Goal: Task Accomplishment & Management: Manage account settings

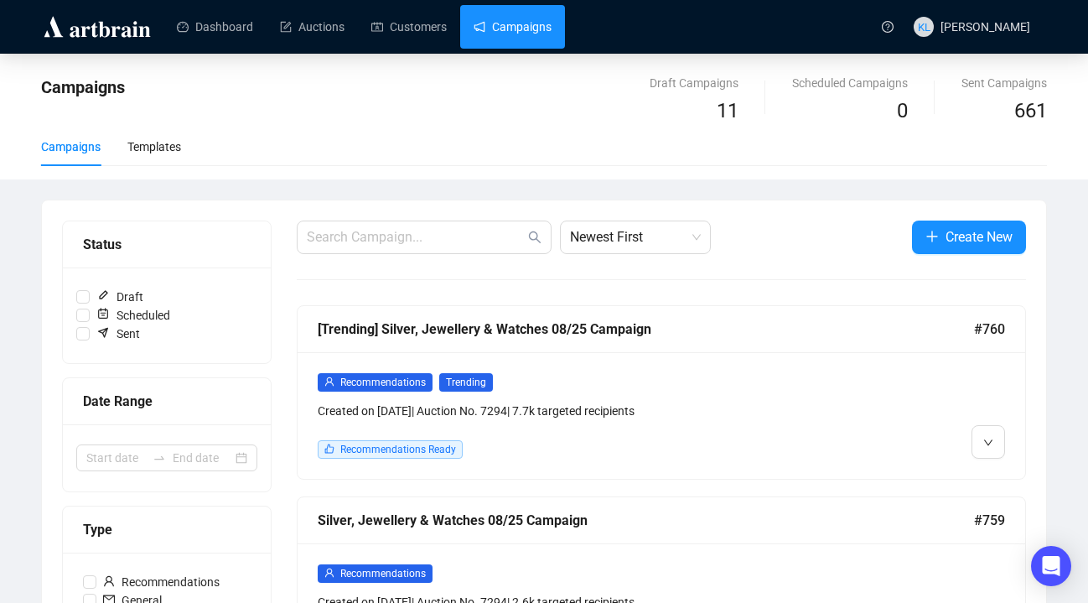
scroll to position [319, 0]
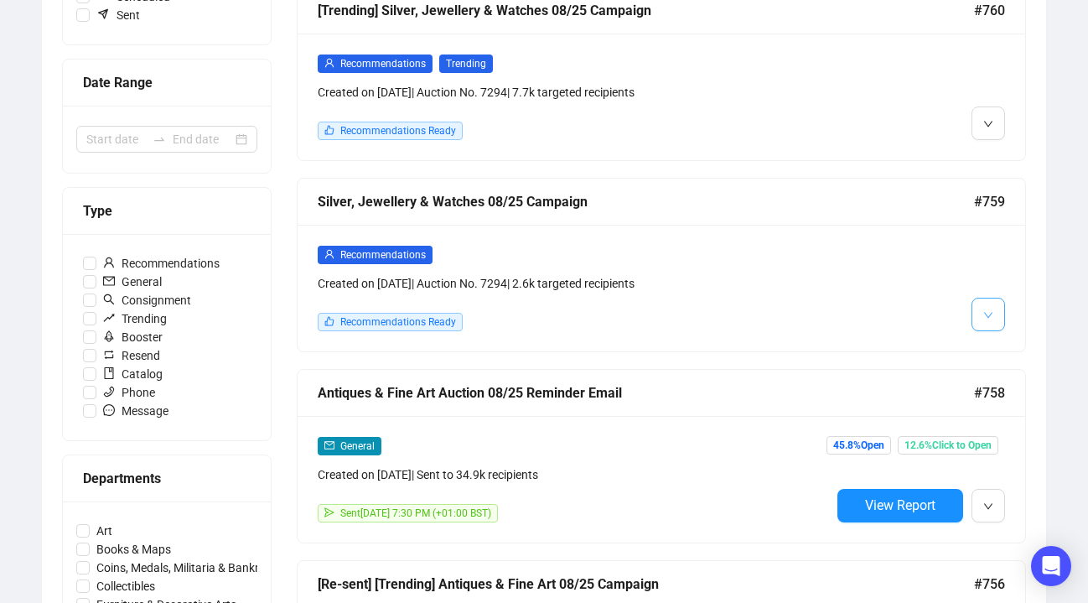
click at [979, 316] on button "button" at bounding box center [989, 315] width 34 height 34
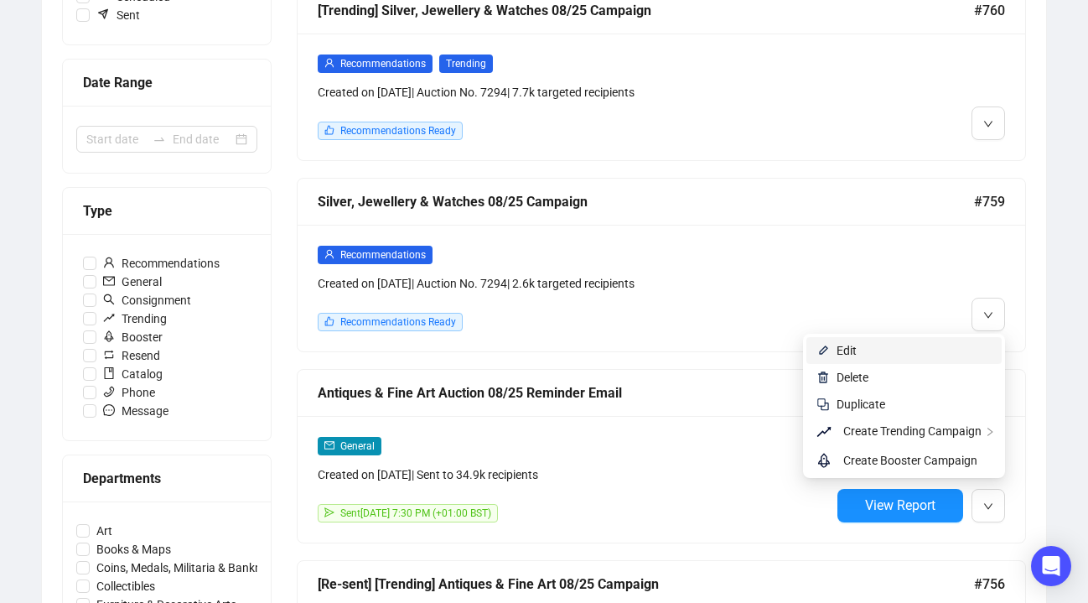
click at [948, 345] on span "Edit" at bounding box center [914, 350] width 155 height 18
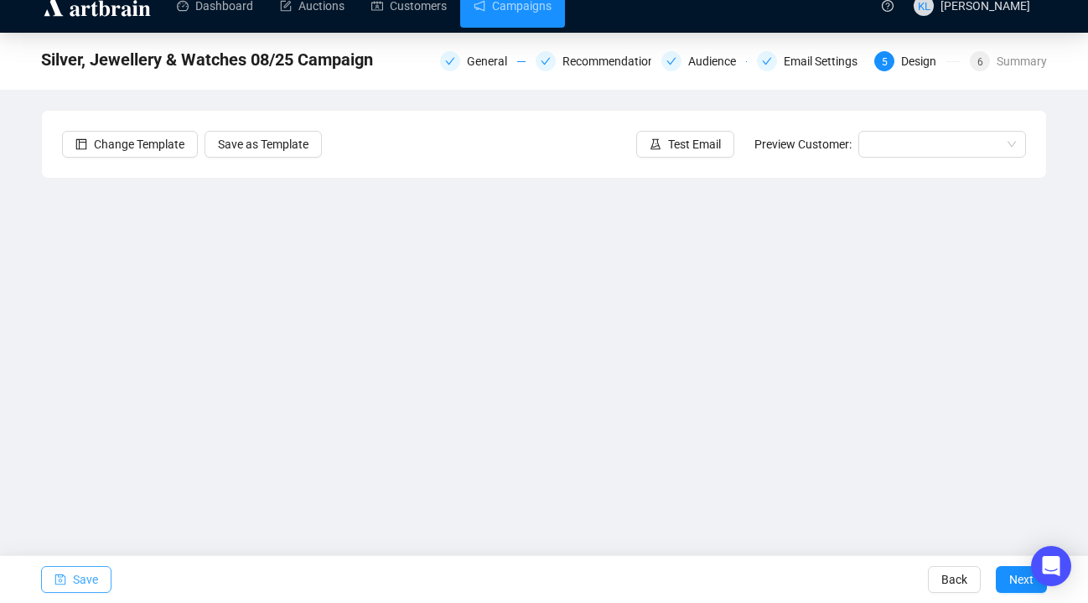
click at [99, 579] on button "Save" at bounding box center [76, 579] width 70 height 27
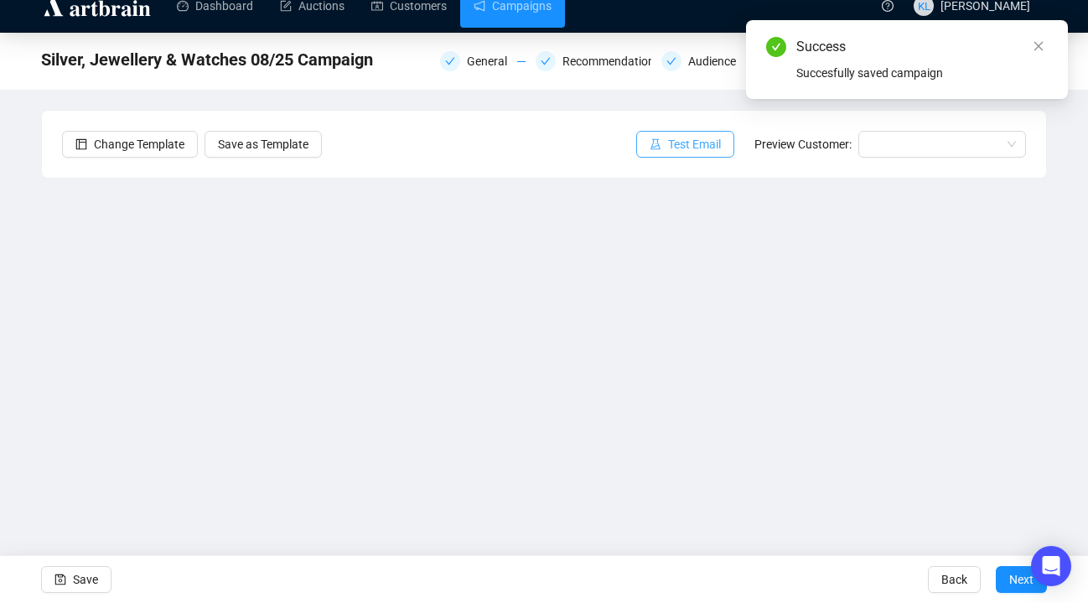
click at [670, 145] on span "Test Email" at bounding box center [694, 144] width 53 height 18
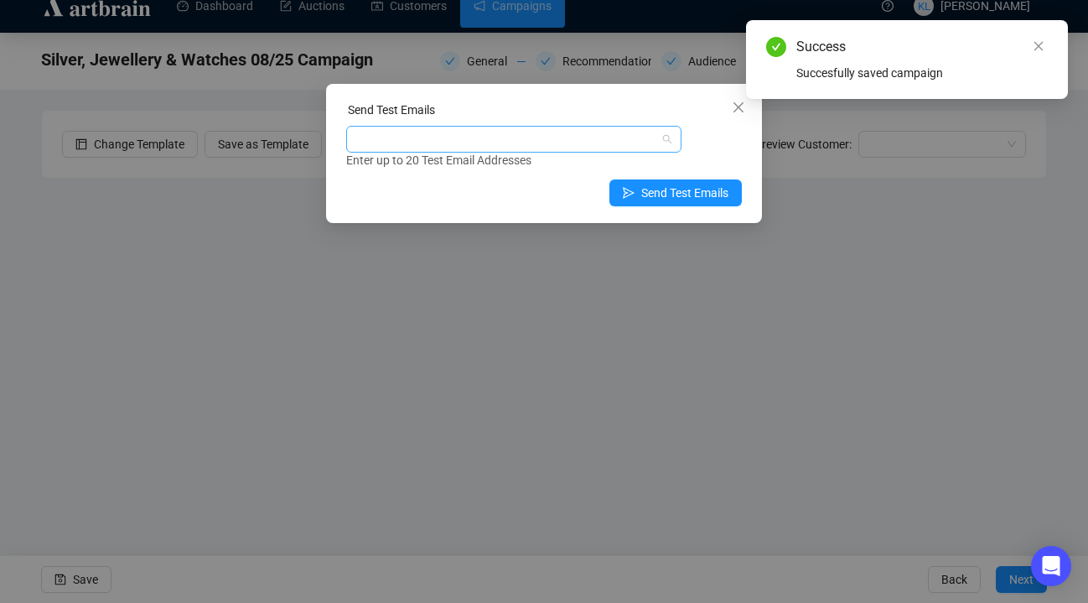
click at [602, 141] on div at bounding box center [505, 138] width 311 height 23
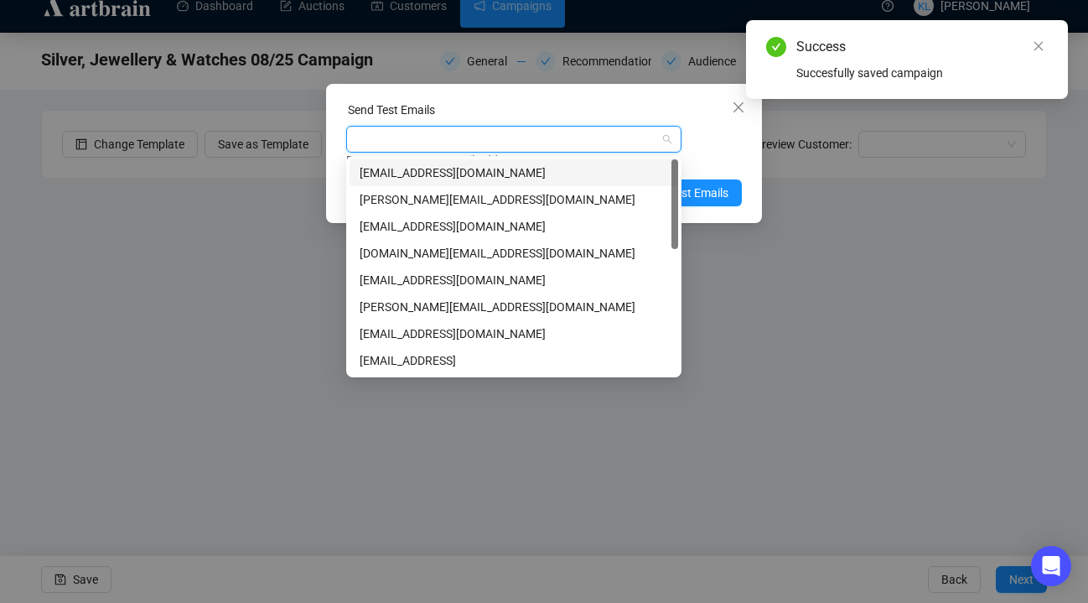
click at [617, 169] on div "[EMAIL_ADDRESS][DOMAIN_NAME]" at bounding box center [514, 173] width 309 height 18
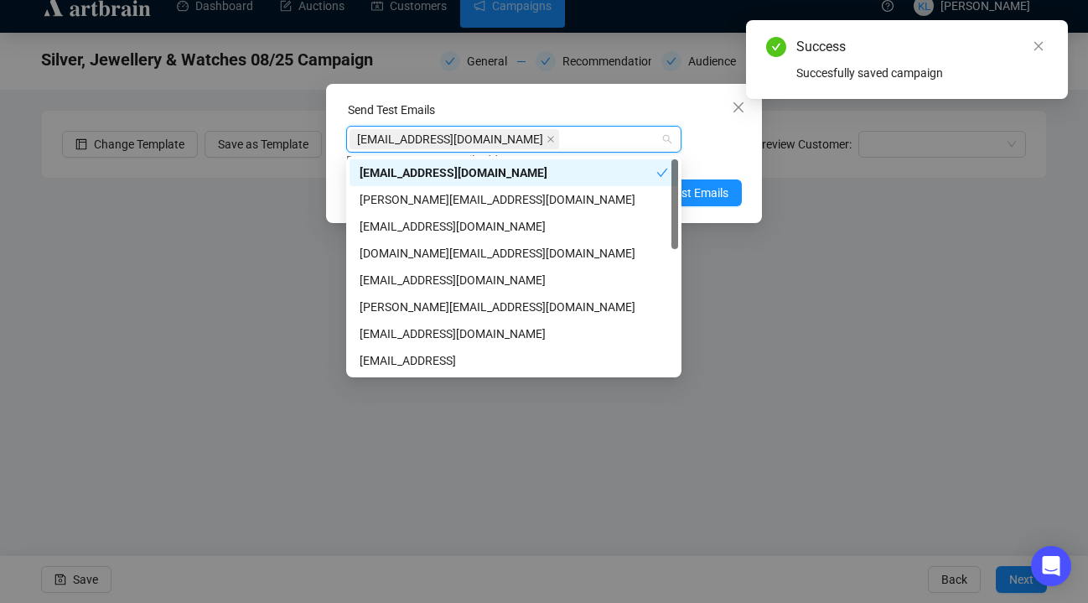
click at [721, 148] on div "[EMAIL_ADDRESS][DOMAIN_NAME] Enter up to 20 Test Email Addresses" at bounding box center [544, 148] width 396 height 44
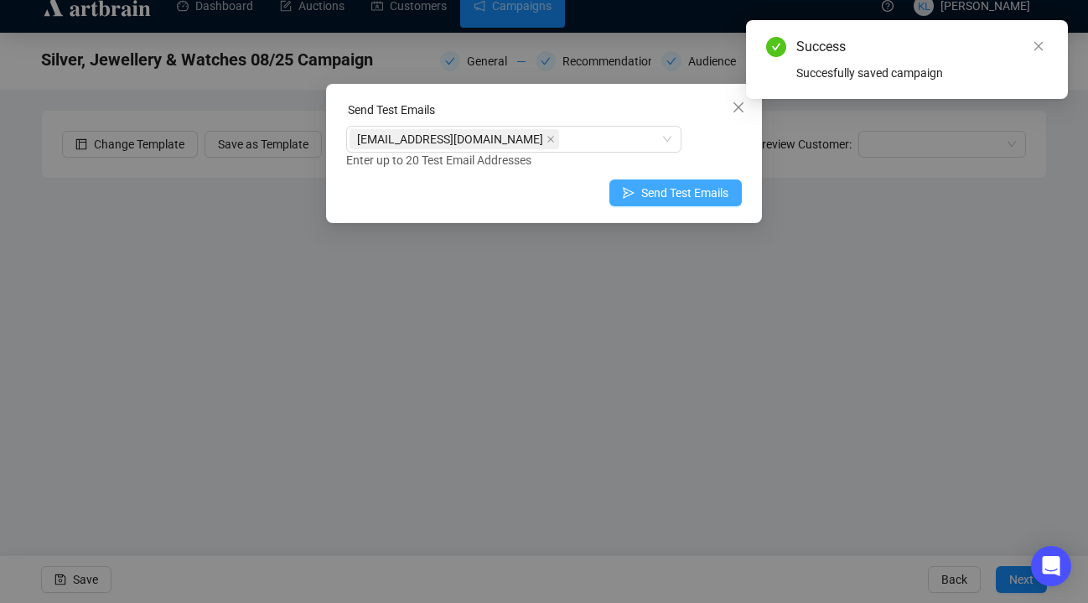
click at [698, 190] on span "Send Test Emails" at bounding box center [684, 193] width 87 height 18
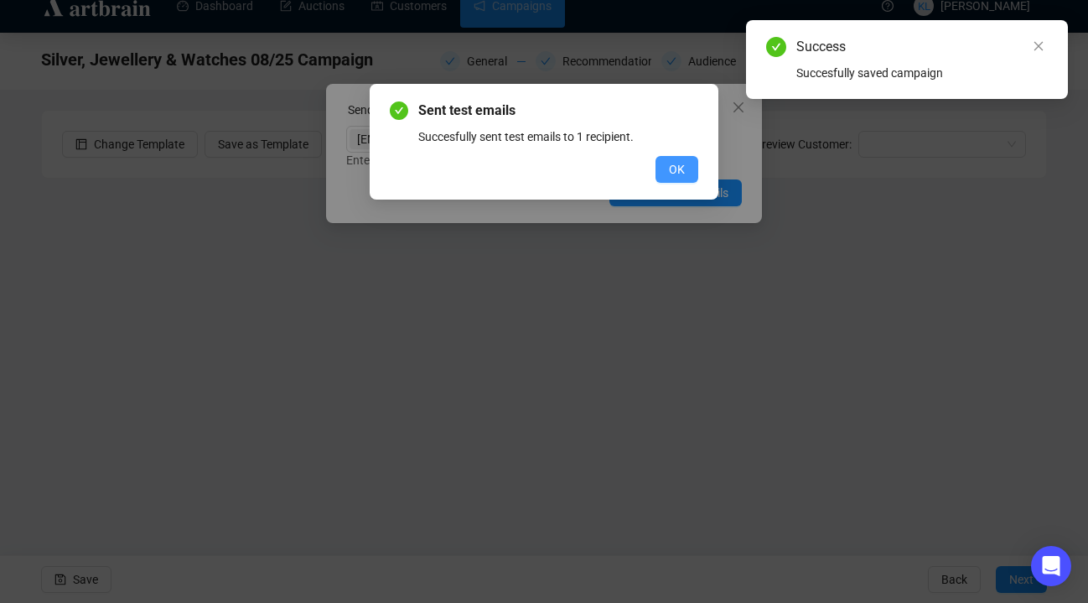
click at [677, 157] on button "OK" at bounding box center [677, 169] width 43 height 27
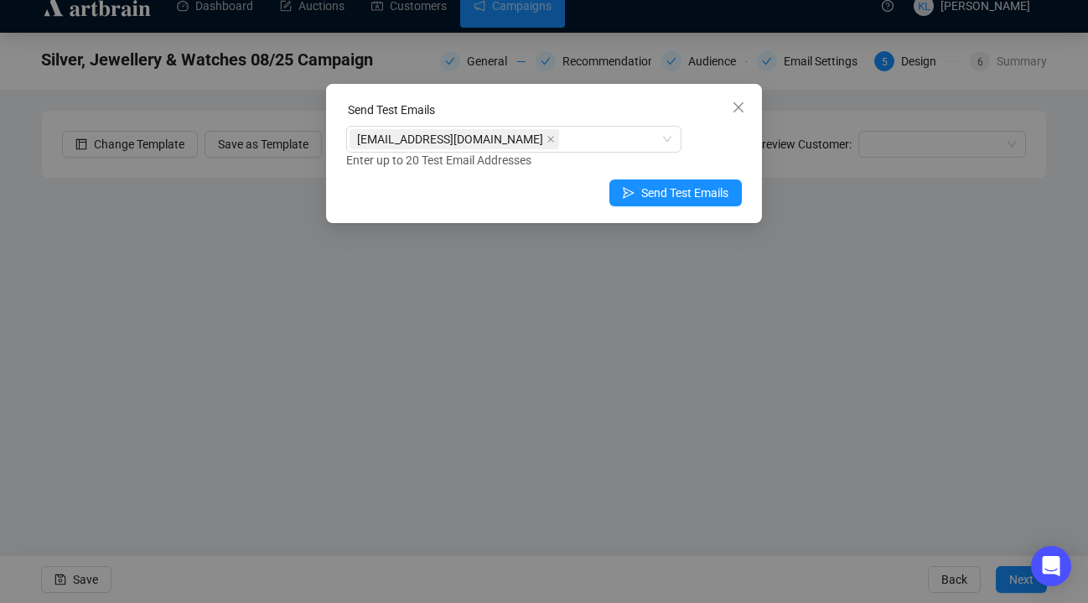
click at [739, 105] on icon "close" at bounding box center [738, 107] width 13 height 13
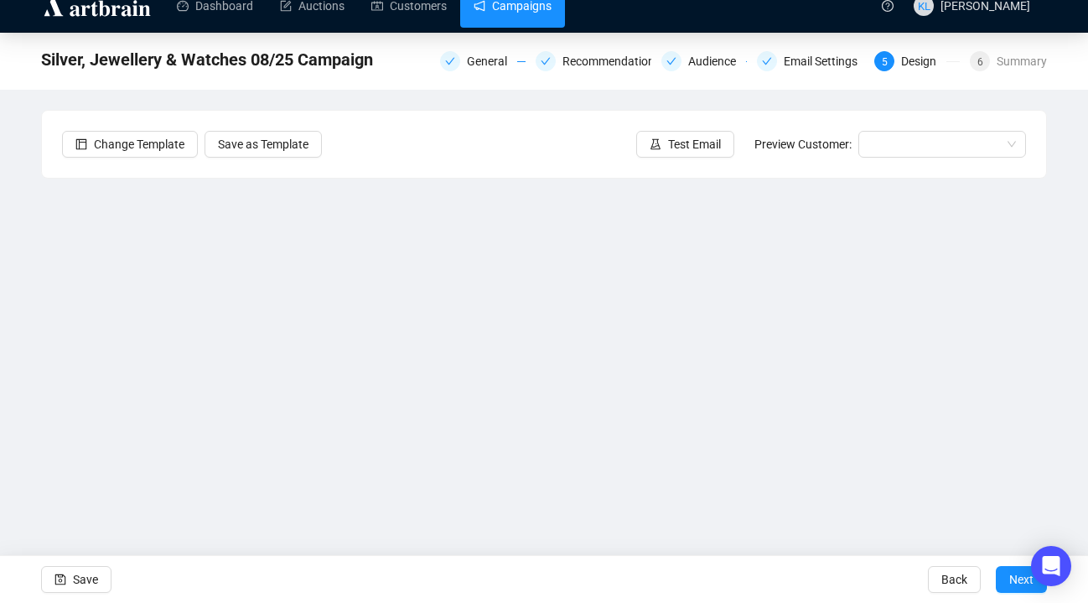
click at [514, 17] on link "Campaigns" at bounding box center [513, 6] width 78 height 44
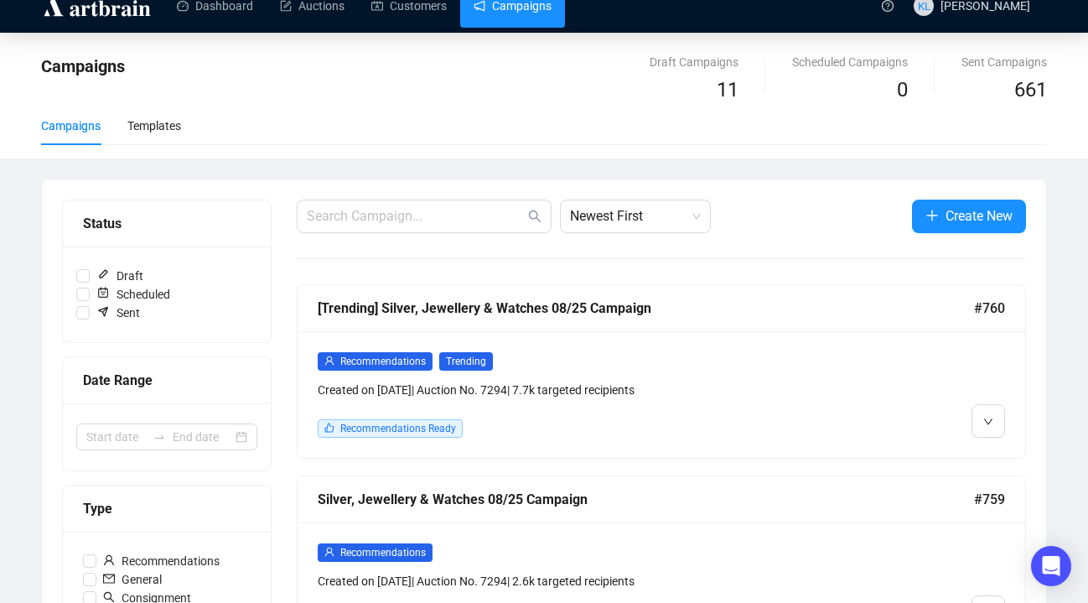
scroll to position [301, 0]
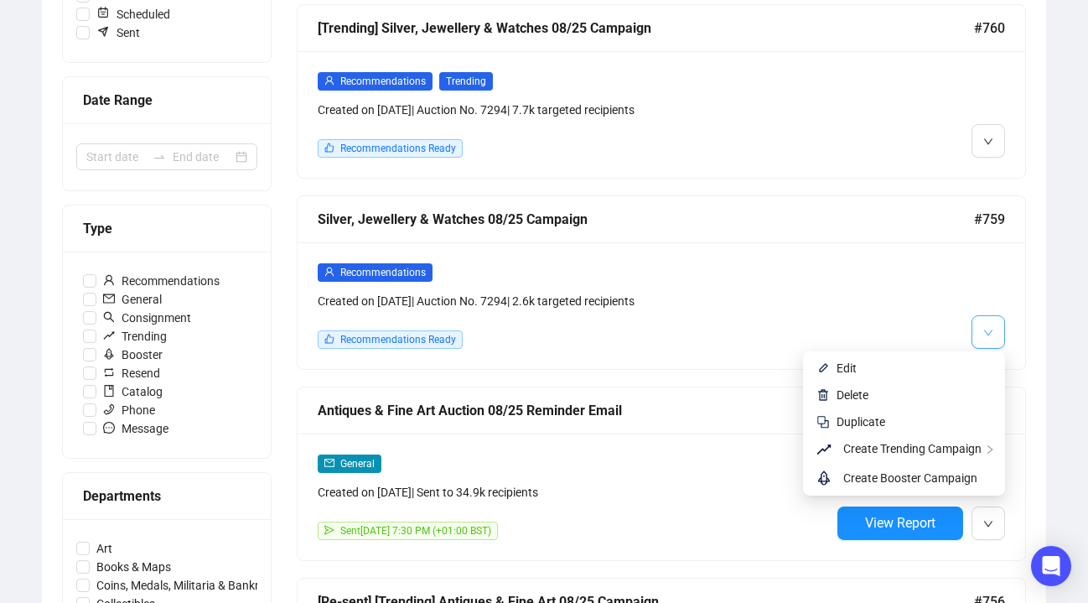
click at [979, 330] on button "button" at bounding box center [989, 332] width 34 height 34
click at [938, 361] on span "Edit" at bounding box center [914, 368] width 155 height 18
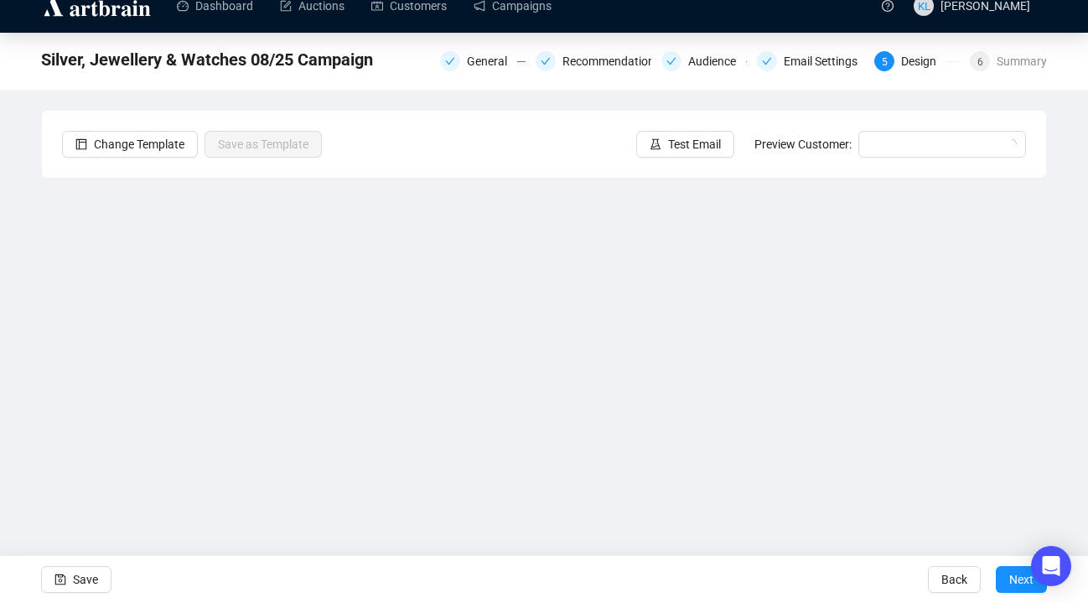
scroll to position [21, 0]
click at [552, 13] on link "Campaigns" at bounding box center [513, 6] width 78 height 44
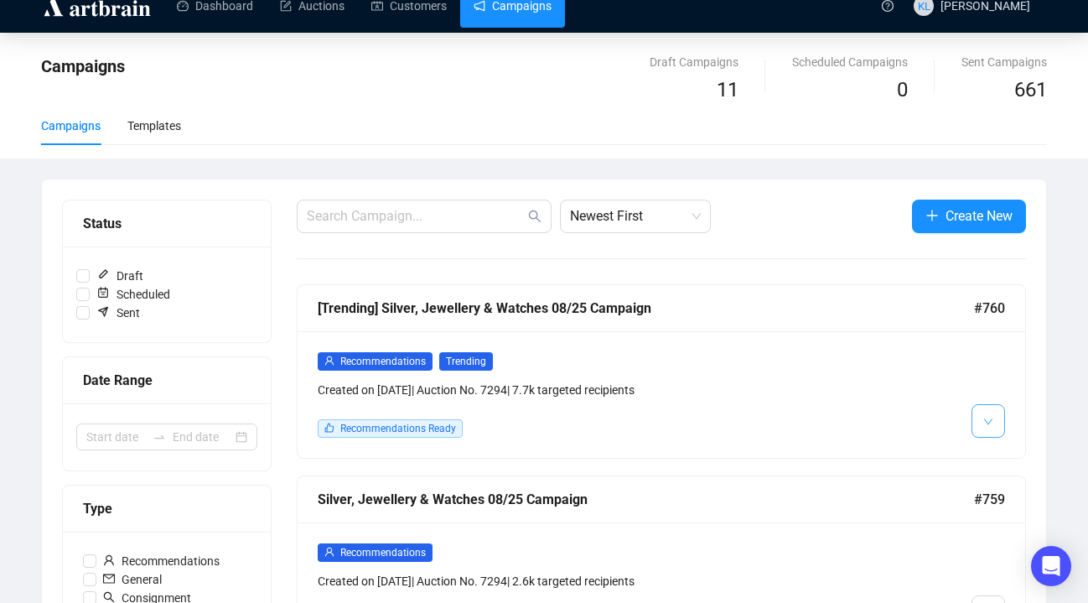
click at [990, 419] on icon "down" at bounding box center [989, 422] width 10 height 10
click at [991, 453] on img at bounding box center [991, 456] width 13 height 13
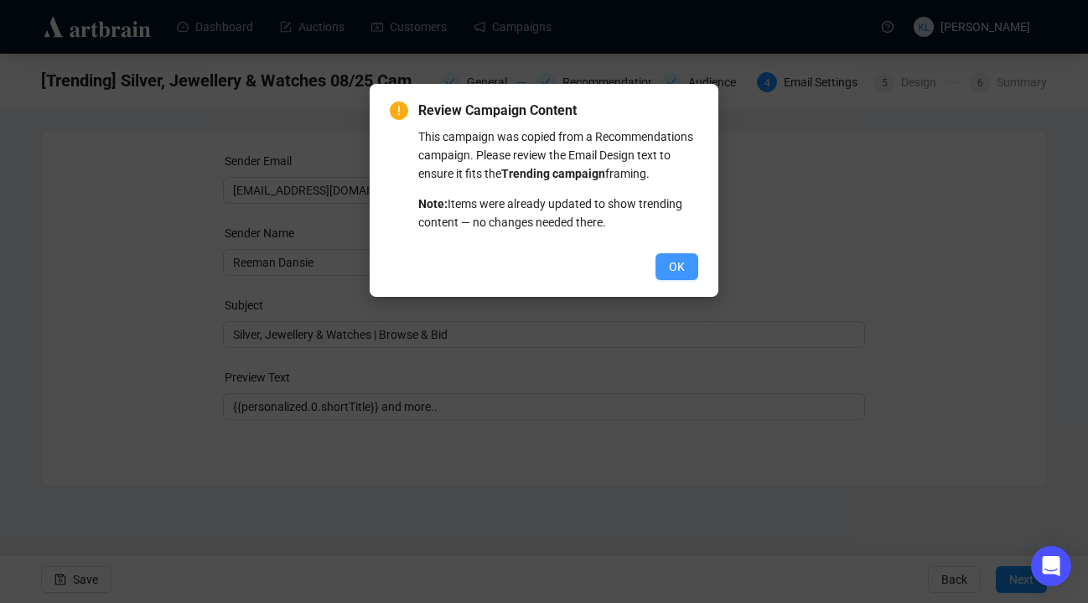
click at [680, 276] on span "OK" at bounding box center [677, 266] width 16 height 18
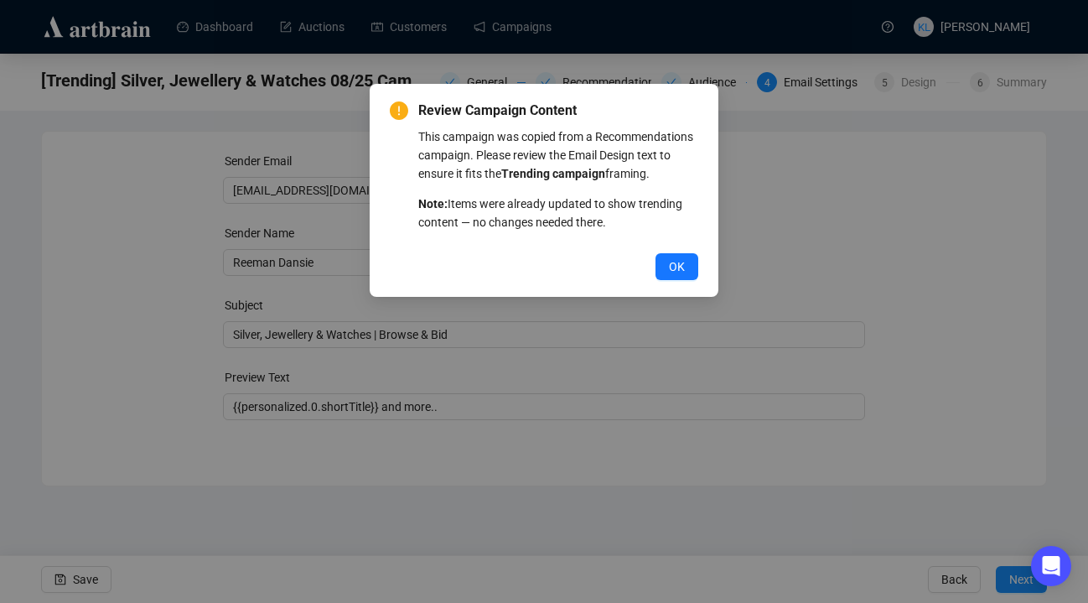
click at [680, 276] on span "OK" at bounding box center [677, 266] width 16 height 18
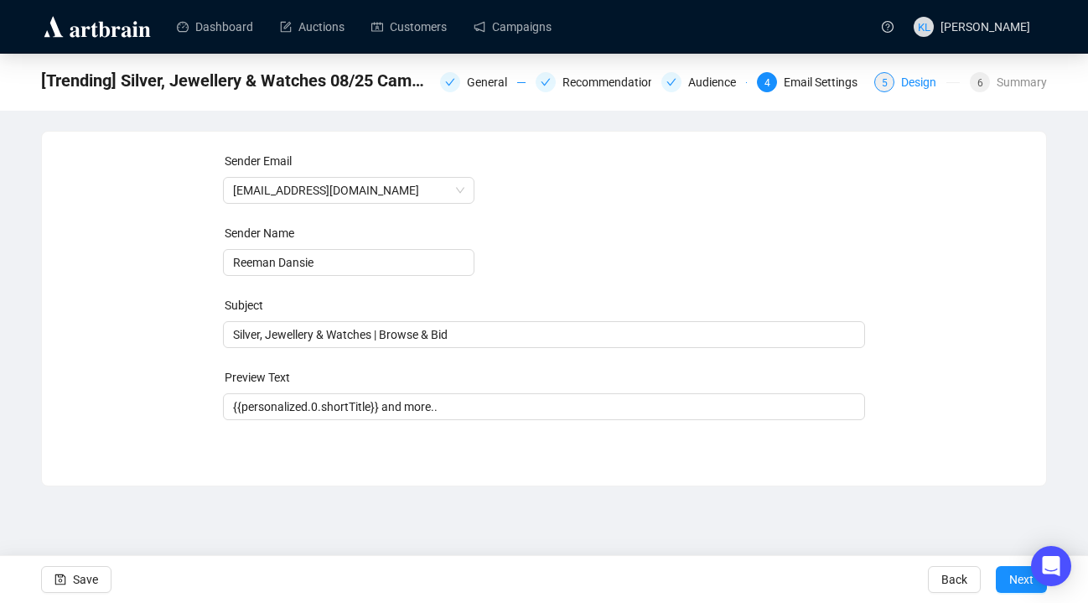
click at [882, 84] on span "5" at bounding box center [885, 83] width 6 height 12
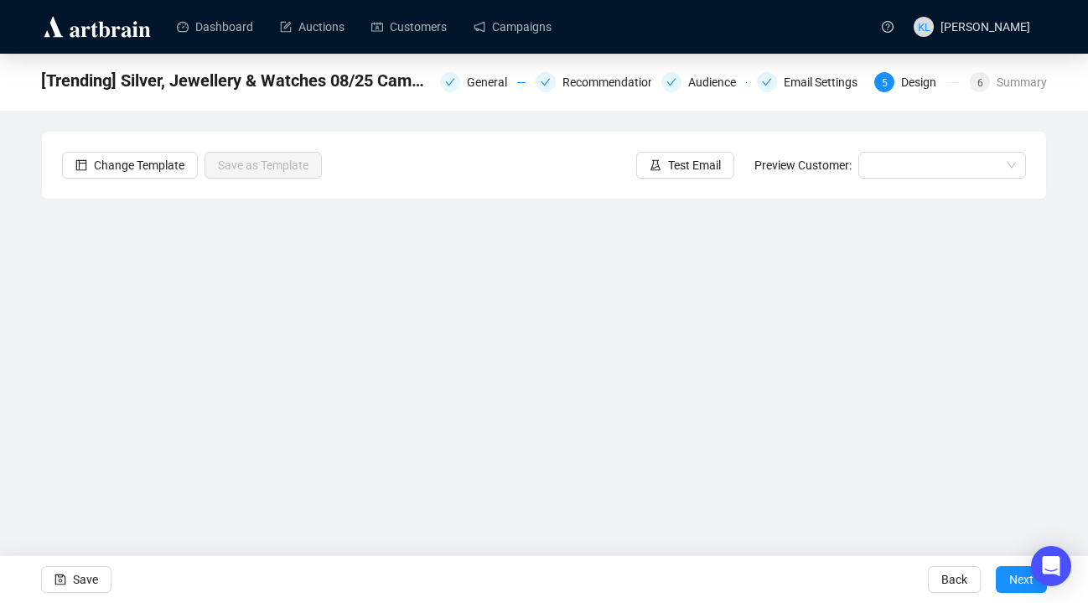
scroll to position [21, 0]
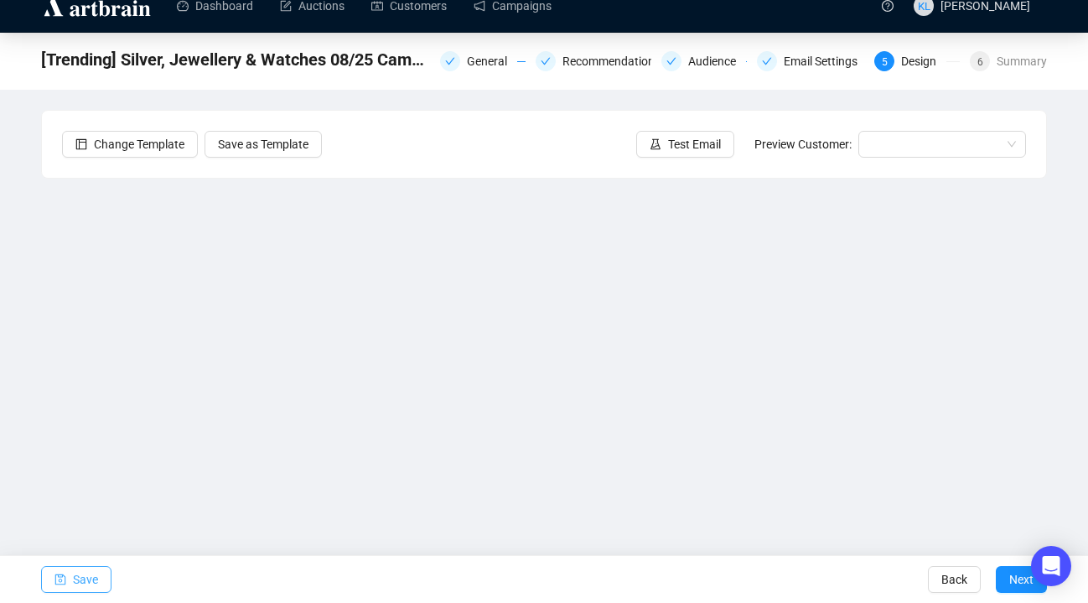
click at [89, 578] on span "Save" at bounding box center [85, 579] width 25 height 47
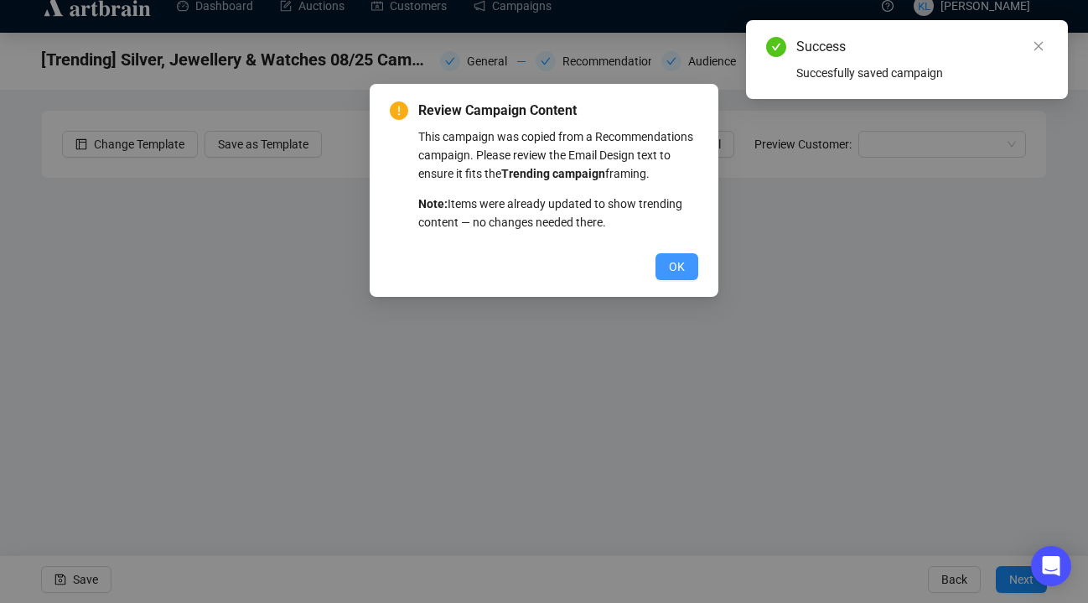
click at [675, 276] on span "OK" at bounding box center [677, 266] width 16 height 18
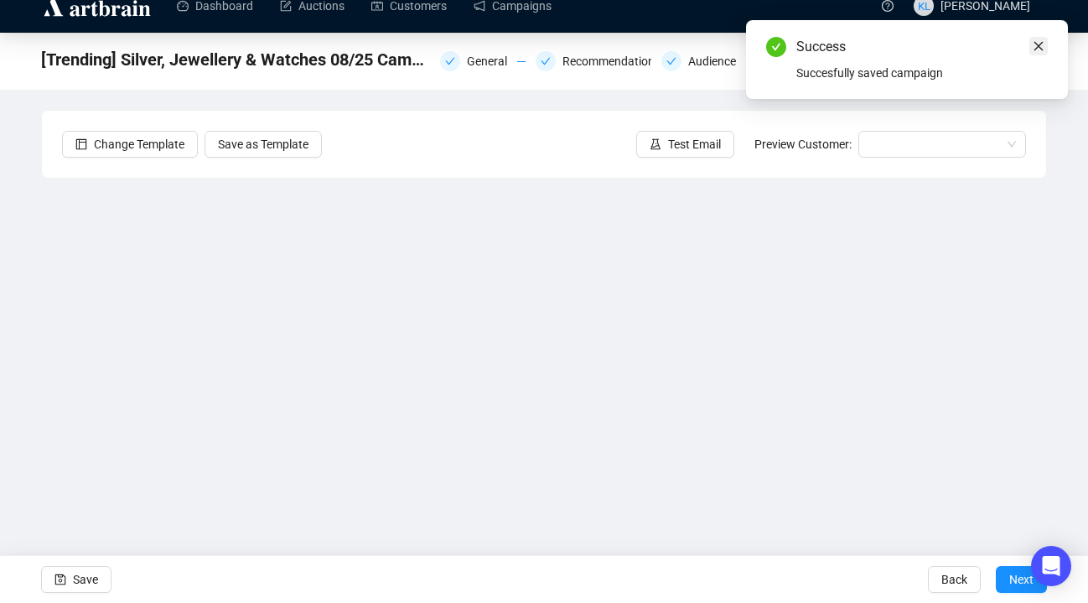
click at [1047, 41] on link "Close" at bounding box center [1039, 46] width 18 height 18
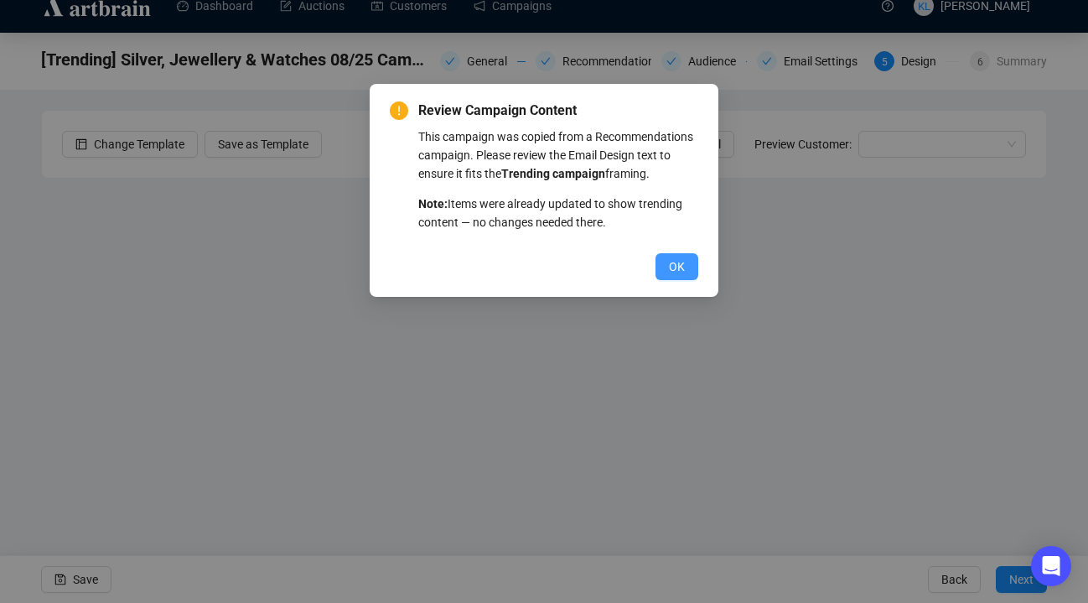
click at [690, 280] on button "OK" at bounding box center [677, 266] width 43 height 27
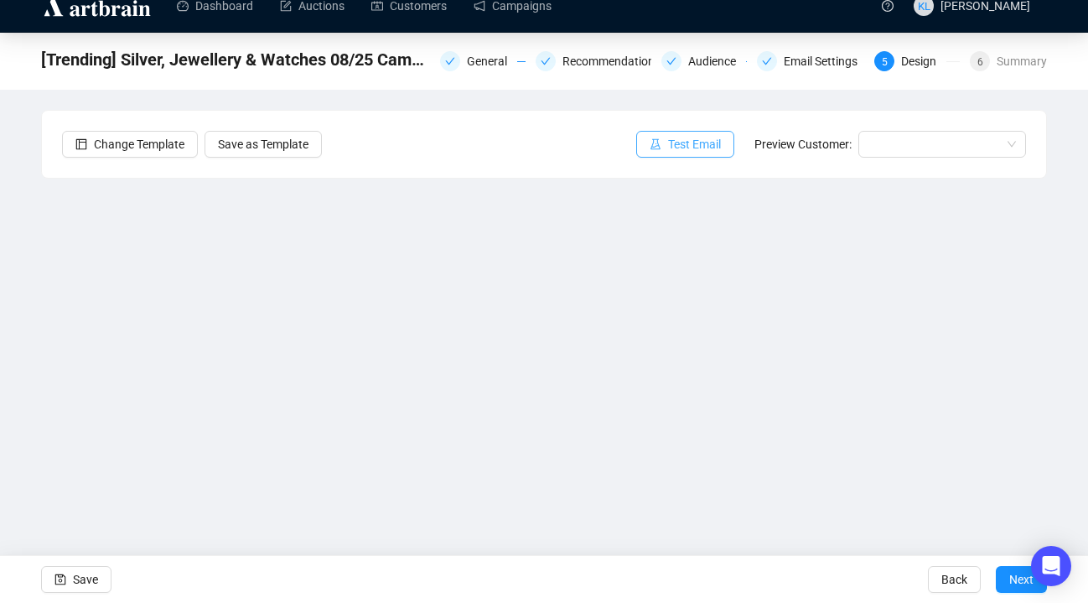
click at [687, 155] on button "Test Email" at bounding box center [685, 144] width 98 height 27
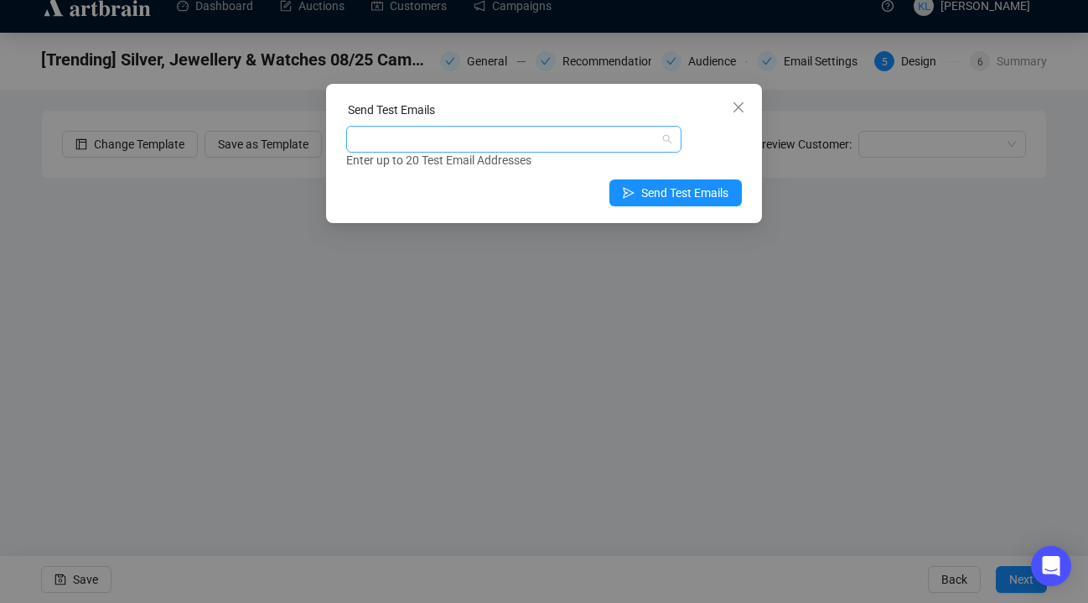
click at [648, 148] on div at bounding box center [505, 138] width 311 height 23
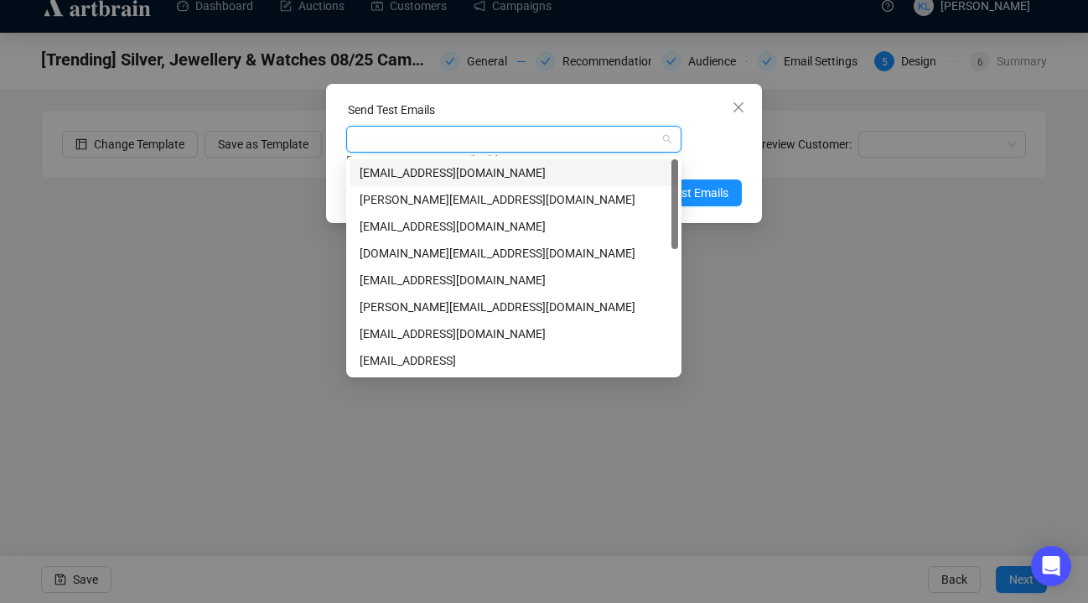
click at [645, 164] on div "[EMAIL_ADDRESS][DOMAIN_NAME]" at bounding box center [514, 173] width 309 height 18
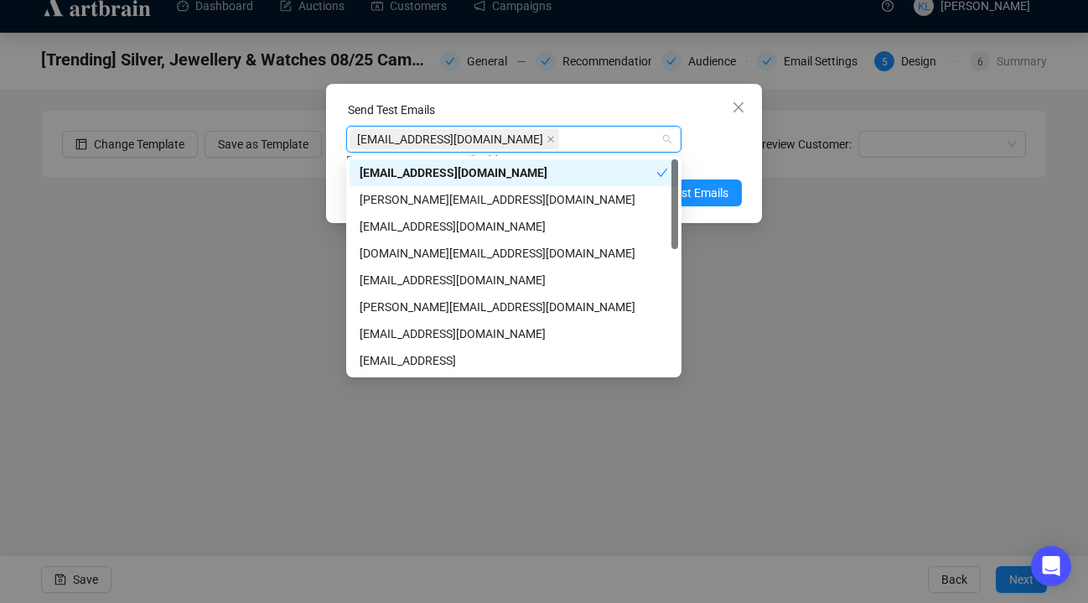
click at [730, 150] on div "[EMAIL_ADDRESS][DOMAIN_NAME] Enter up to 20 Test Email Addresses" at bounding box center [544, 148] width 396 height 44
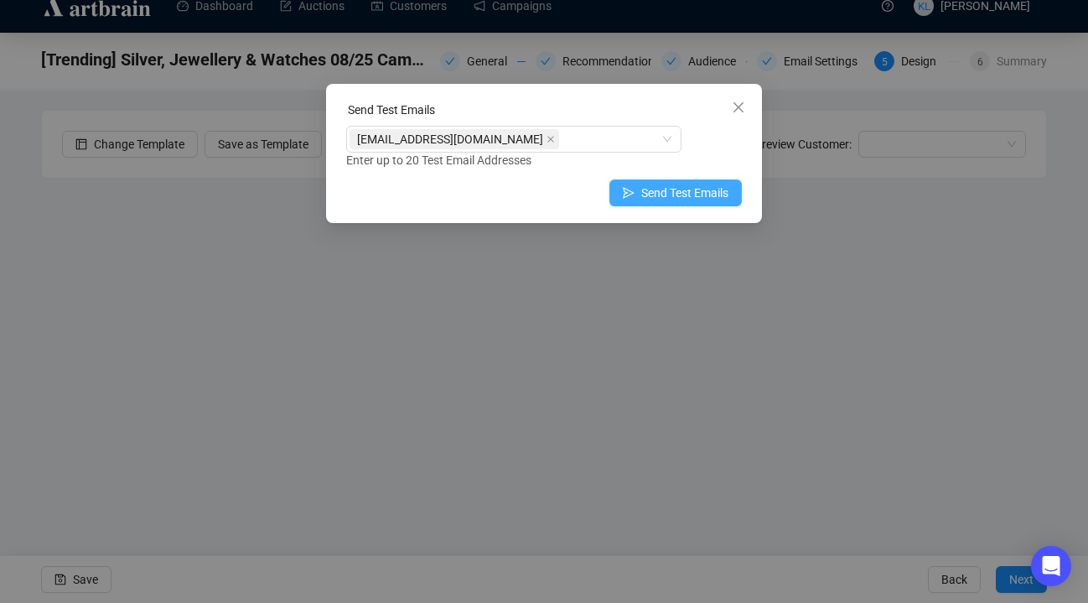
click at [710, 191] on span "Send Test Emails" at bounding box center [684, 193] width 87 height 18
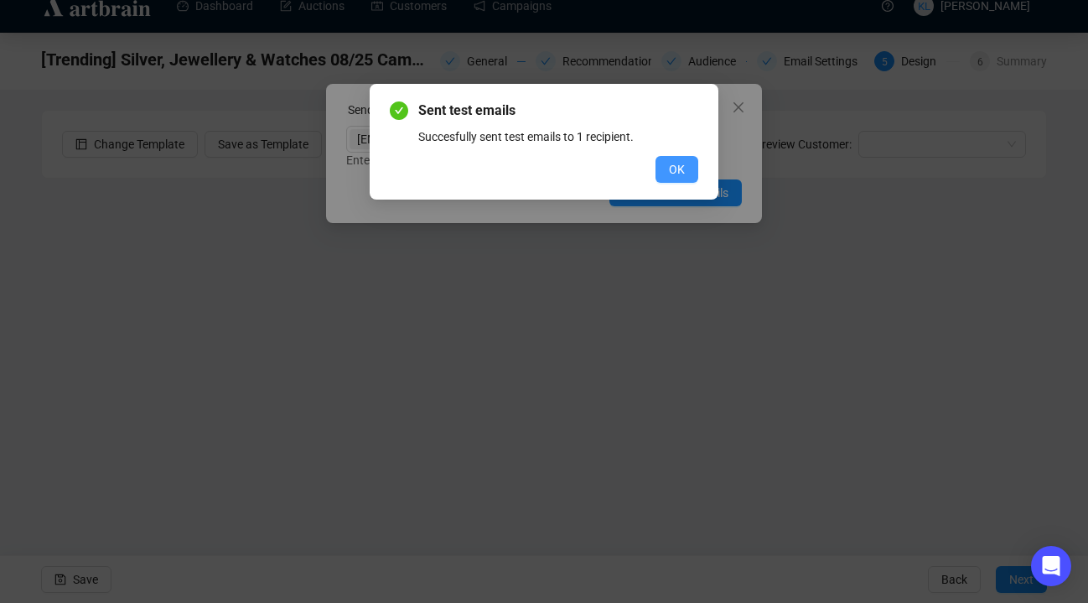
click at [682, 173] on span "OK" at bounding box center [677, 169] width 16 height 18
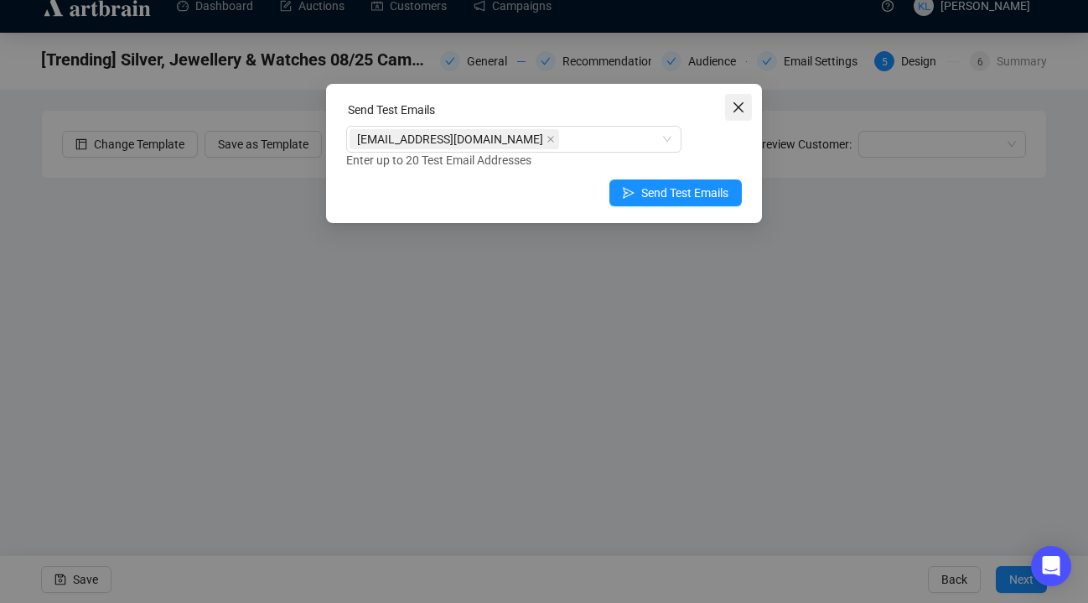
click at [734, 106] on icon "close" at bounding box center [738, 107] width 13 height 13
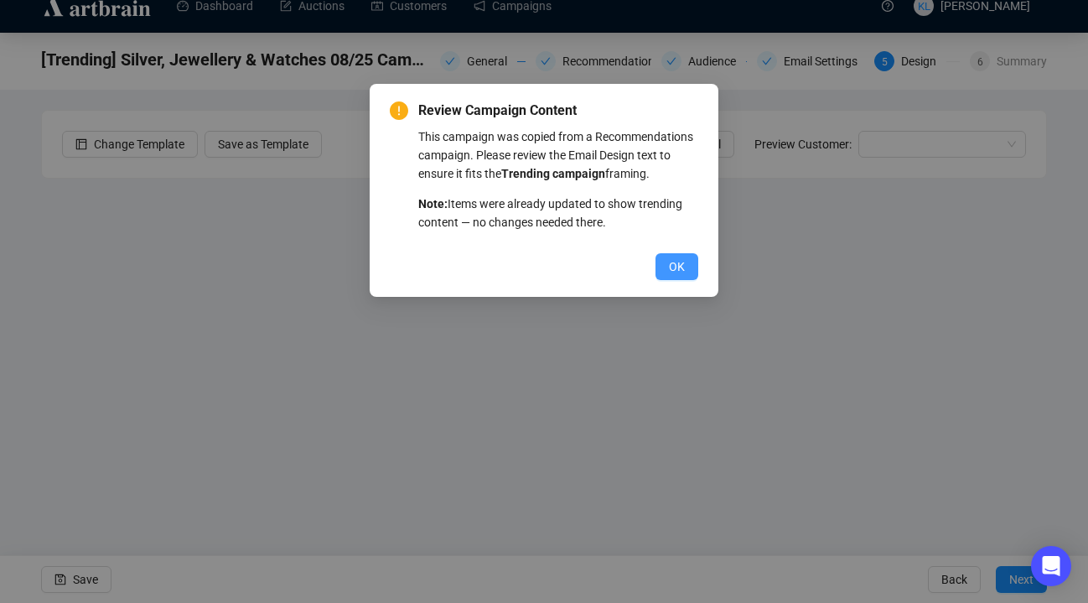
click at [681, 276] on span "OK" at bounding box center [677, 266] width 16 height 18
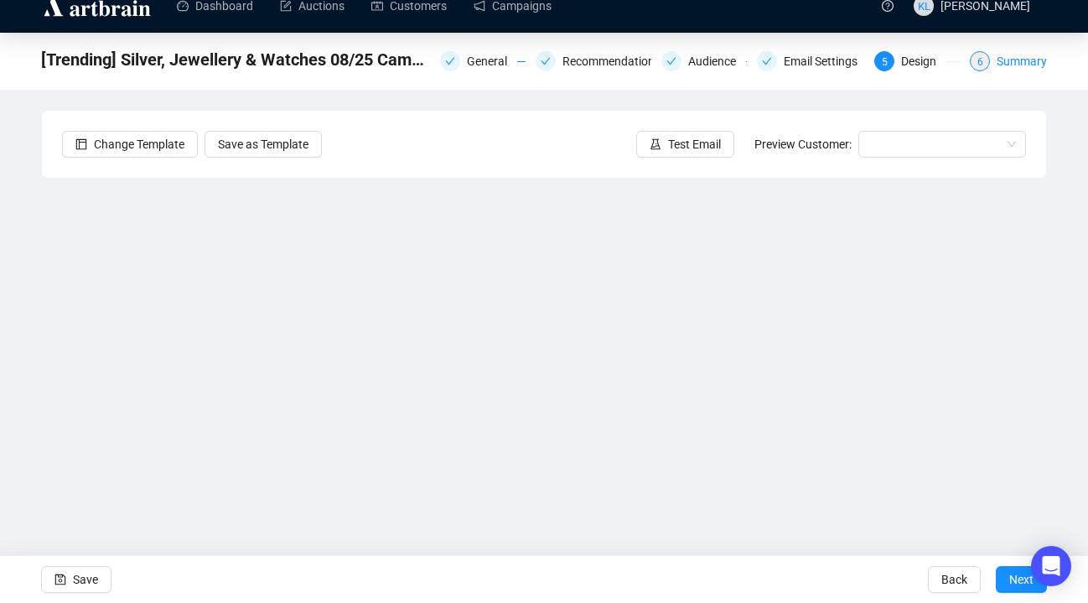
click at [997, 65] on div "Summary" at bounding box center [1022, 61] width 50 height 20
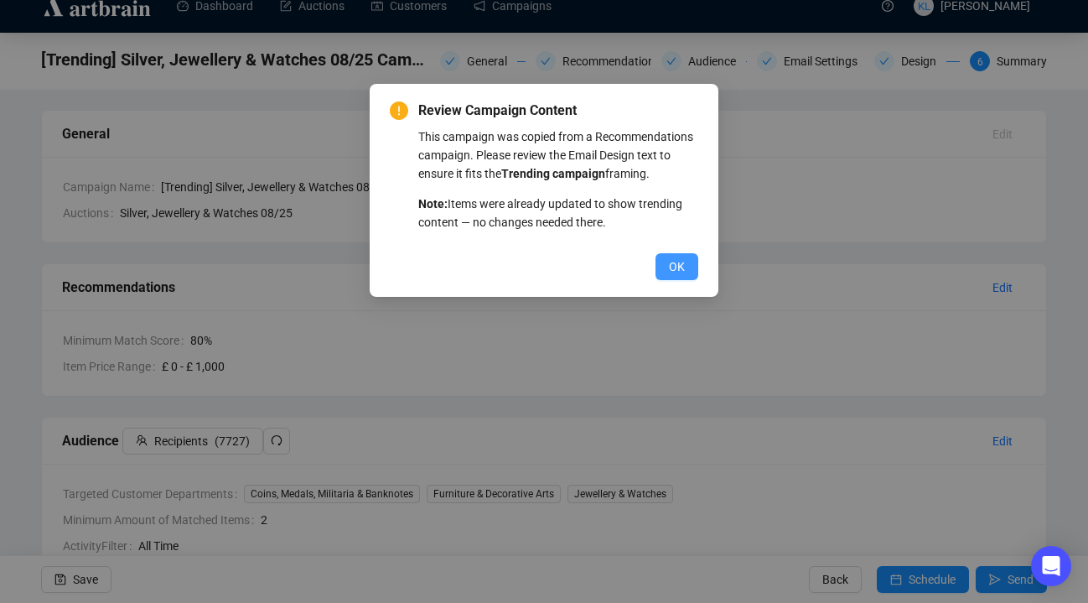
click at [672, 276] on span "OK" at bounding box center [677, 266] width 16 height 18
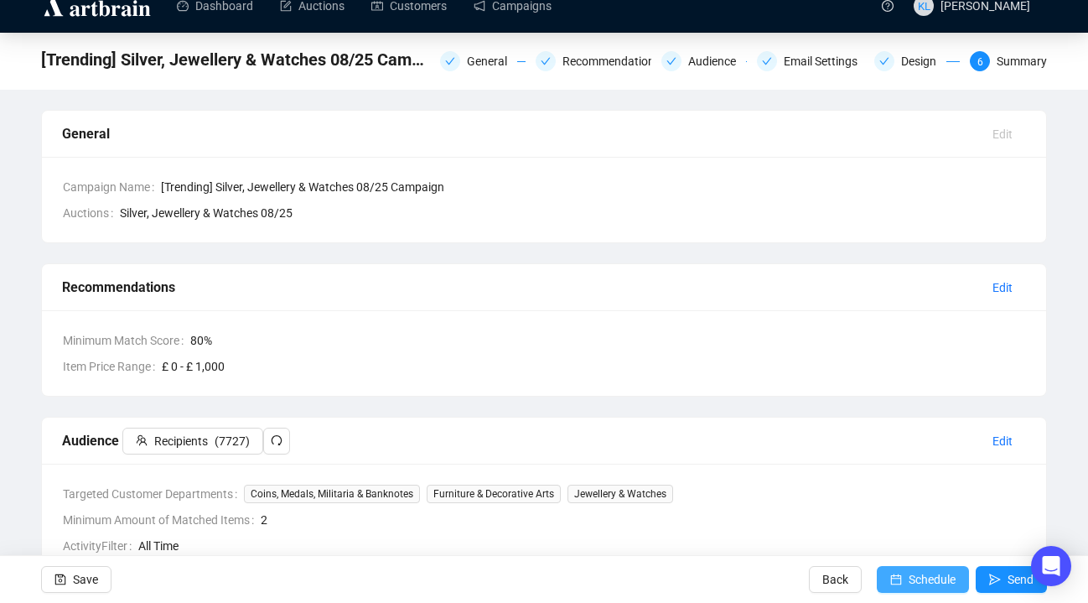
click at [930, 579] on span "Schedule" at bounding box center [932, 579] width 47 height 47
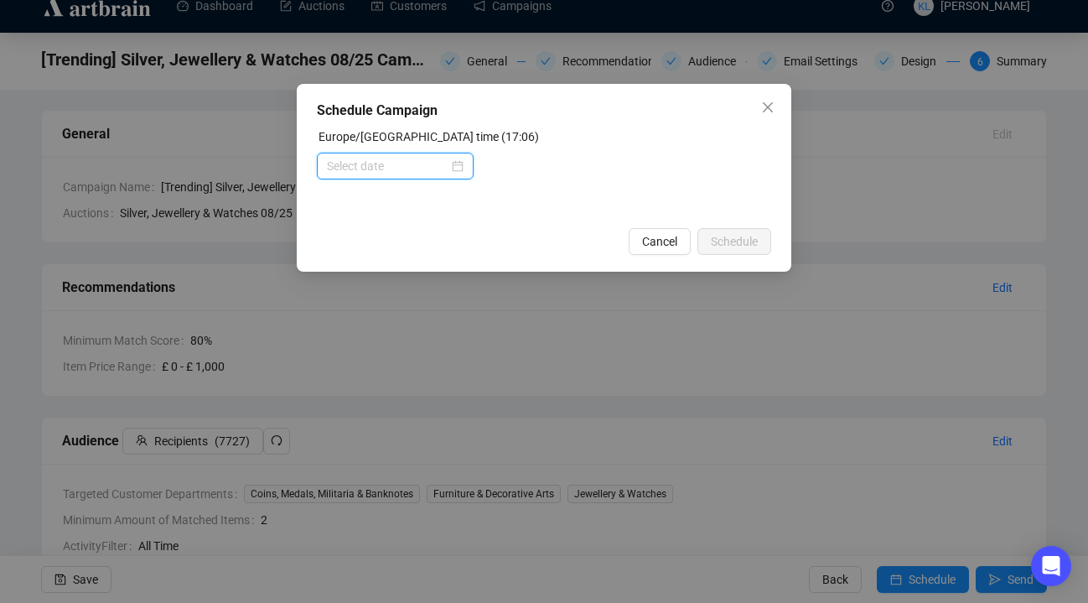
click at [428, 171] on input at bounding box center [388, 166] width 122 height 18
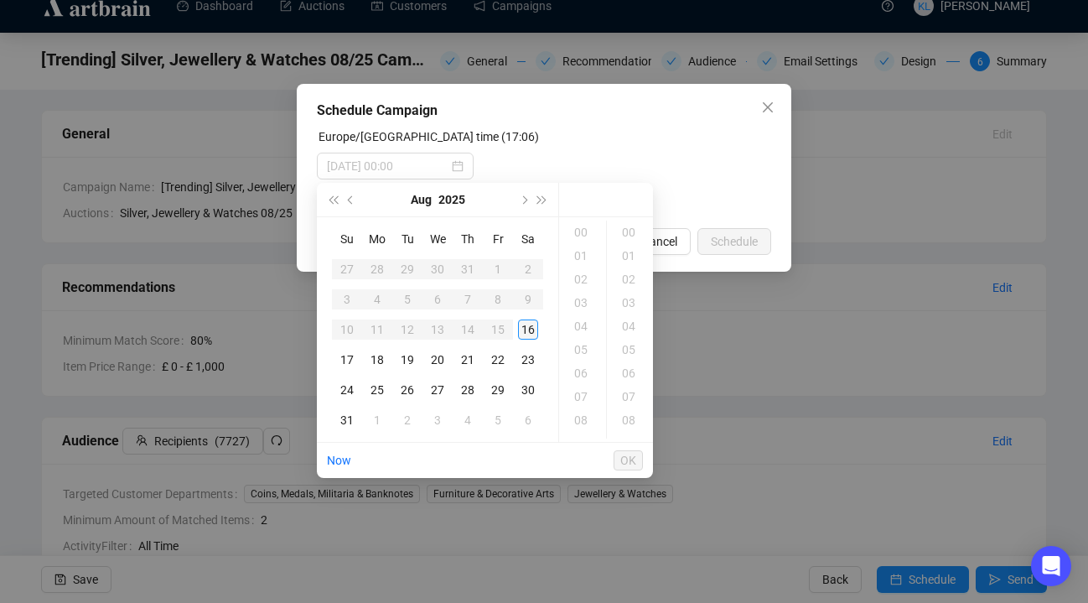
click at [525, 333] on div "16" at bounding box center [528, 329] width 20 height 20
click at [588, 288] on div "19" at bounding box center [583, 278] width 40 height 23
click at [633, 266] on div "30" at bounding box center [630, 268] width 40 height 23
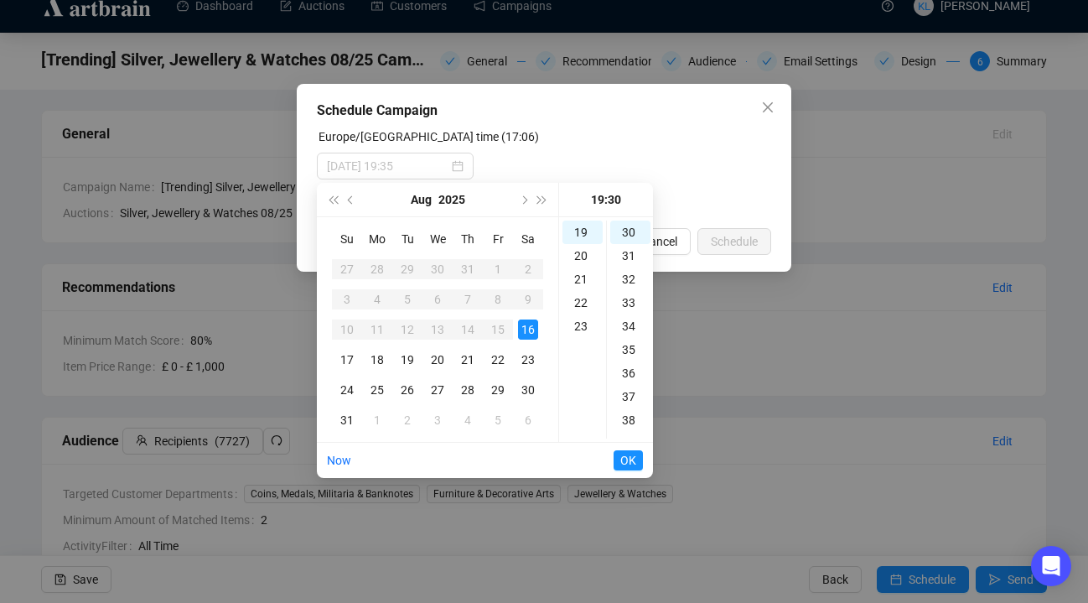
type input "[DATE] 19:30"
click at [630, 460] on span "OK" at bounding box center [628, 460] width 16 height 32
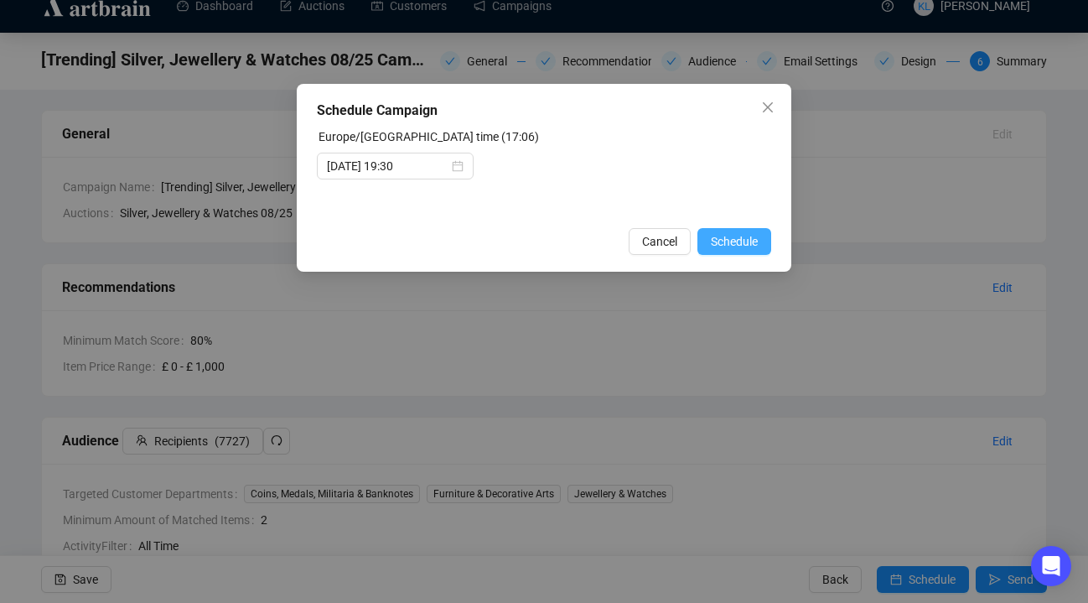
click at [740, 240] on span "Schedule" at bounding box center [734, 241] width 47 height 18
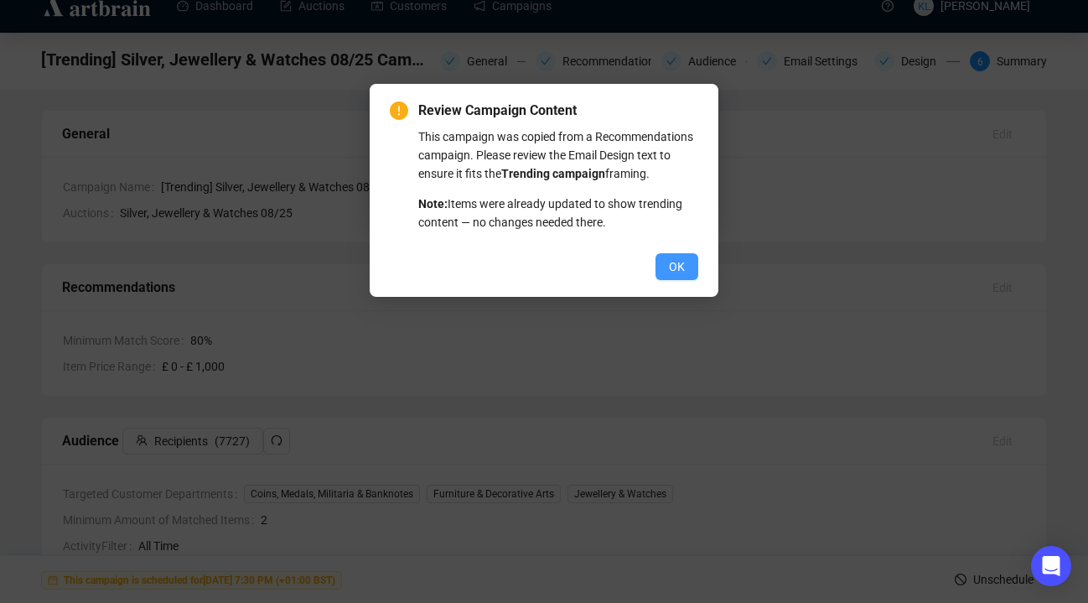
click at [673, 276] on span "OK" at bounding box center [677, 266] width 16 height 18
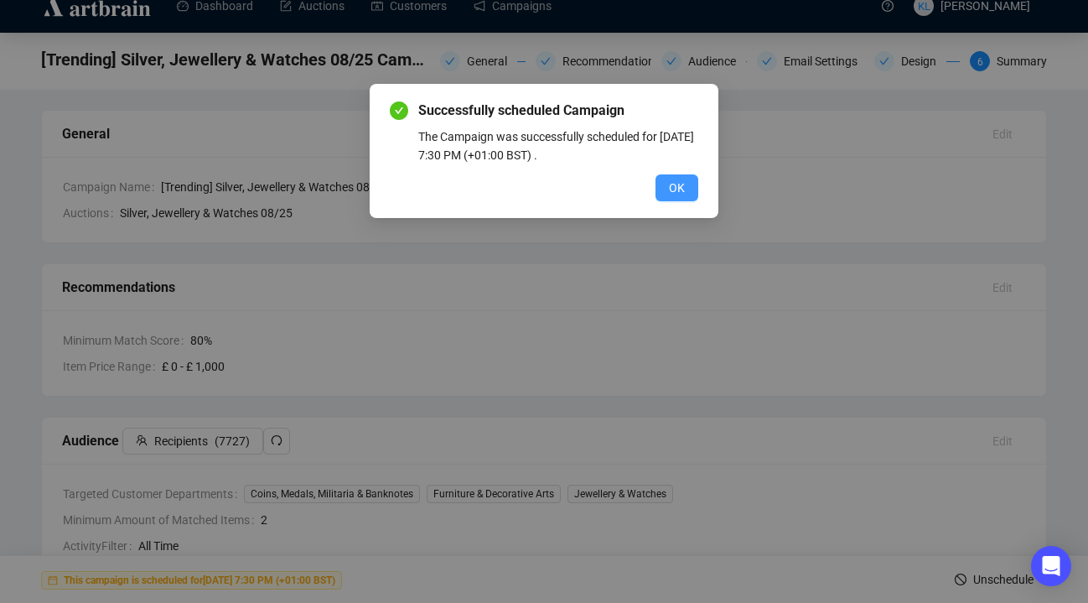
click at [669, 179] on span "OK" at bounding box center [677, 188] width 16 height 18
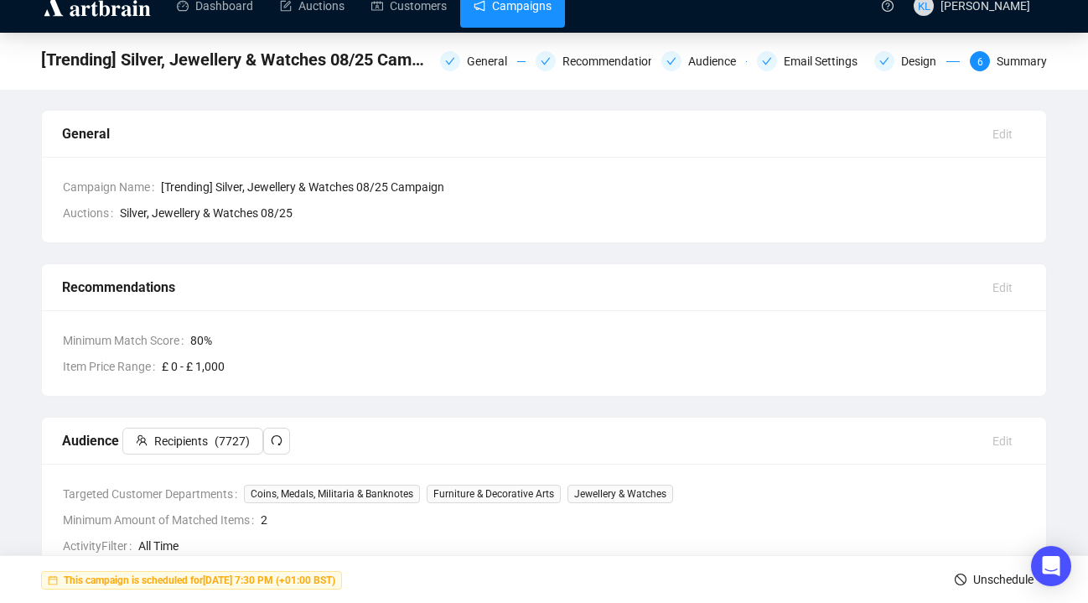
click at [528, 17] on link "Campaigns" at bounding box center [513, 6] width 78 height 44
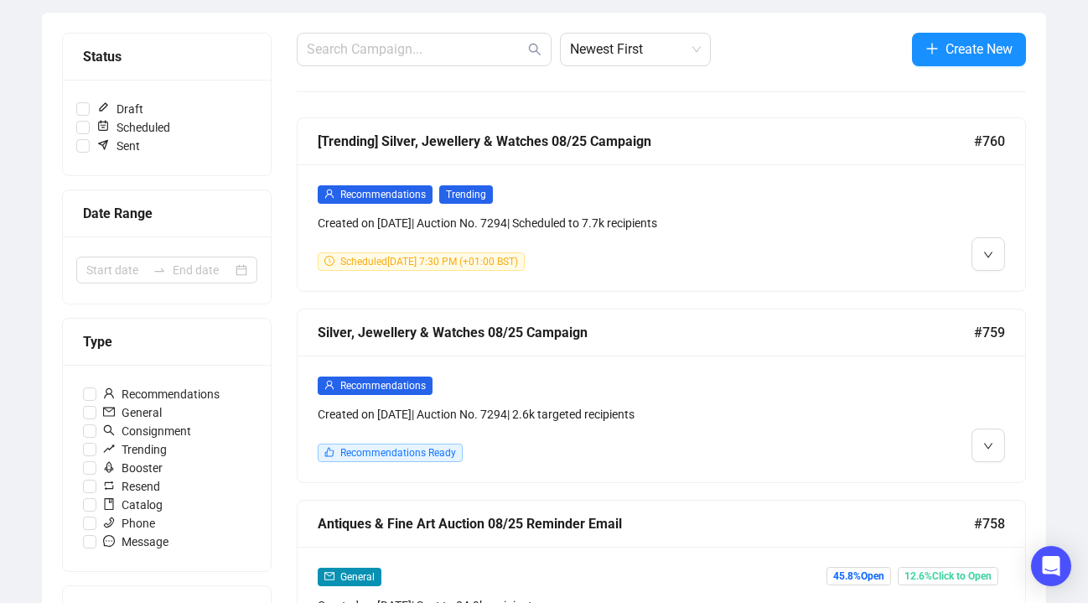
scroll to position [276, 0]
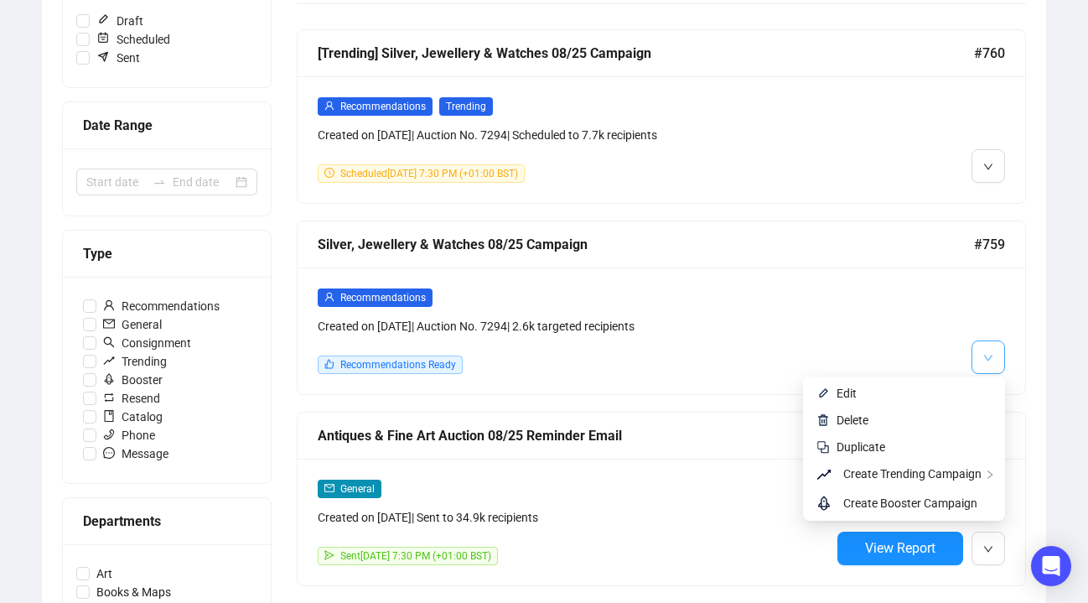
click at [989, 359] on icon "down" at bounding box center [988, 358] width 8 height 6
click at [970, 390] on span "Edit" at bounding box center [914, 393] width 155 height 18
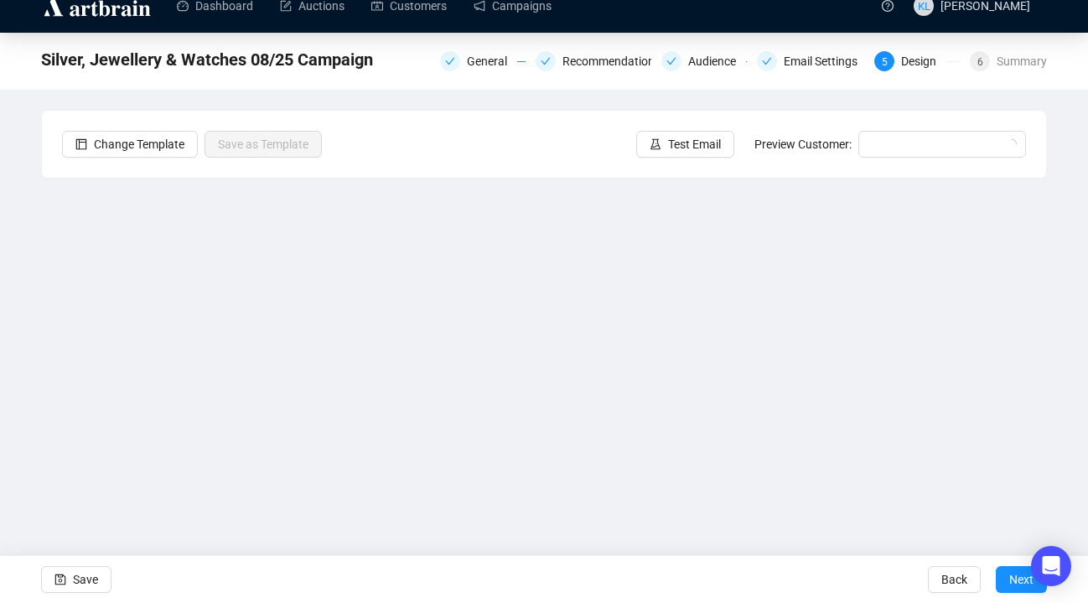
scroll to position [21, 0]
click at [986, 72] on div "General Recommendations Audience Email Settings 5 Design 6 Summary" at bounding box center [743, 59] width 607 height 27
click at [994, 65] on div "6 Summary" at bounding box center [1008, 61] width 77 height 20
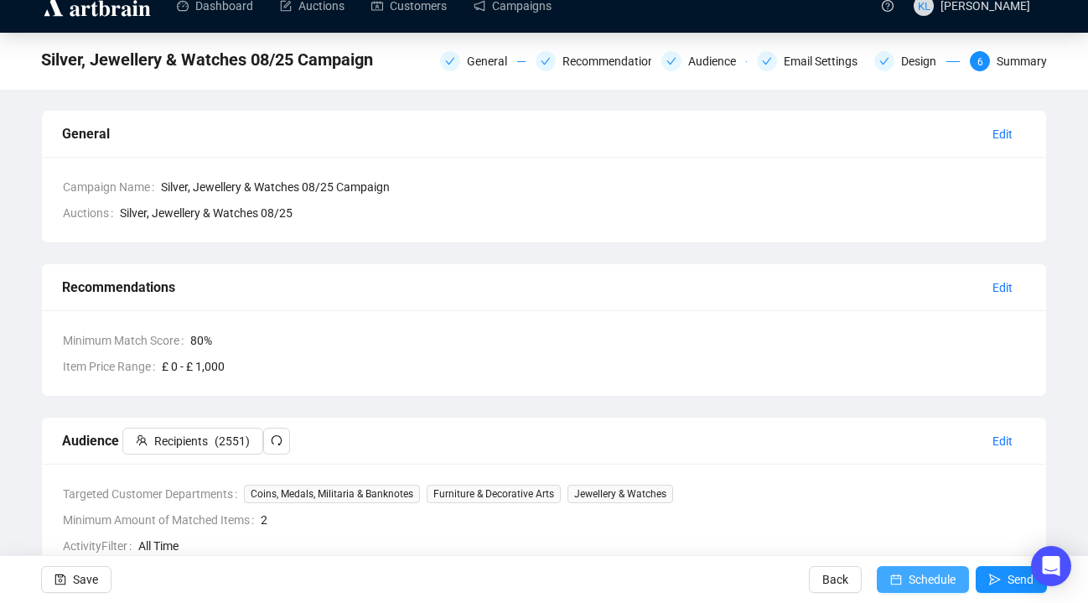
click at [916, 570] on span "Schedule" at bounding box center [932, 579] width 47 height 47
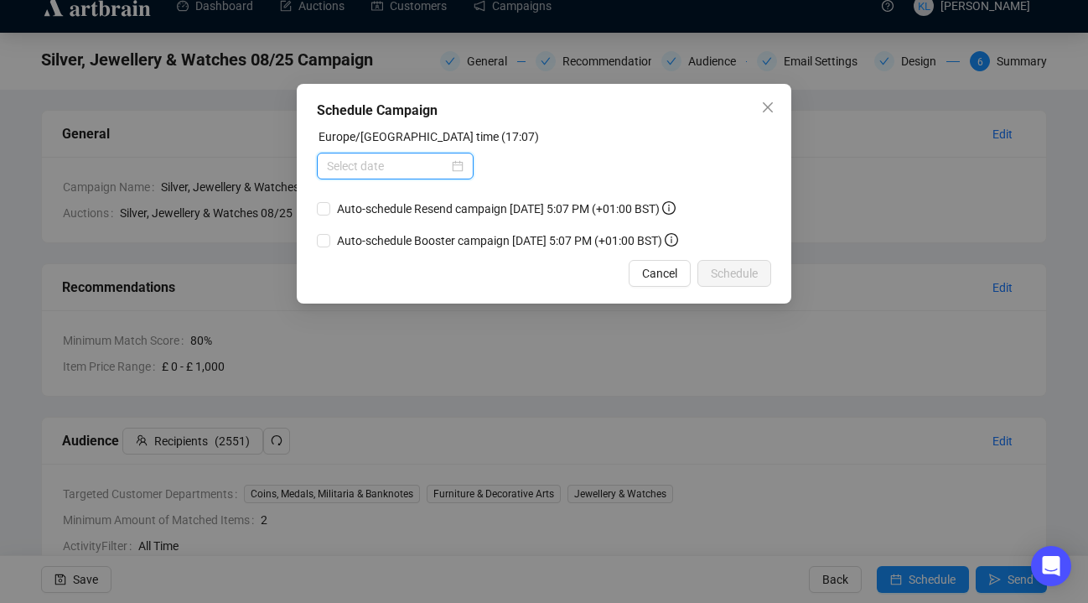
click at [418, 160] on input at bounding box center [388, 166] width 122 height 18
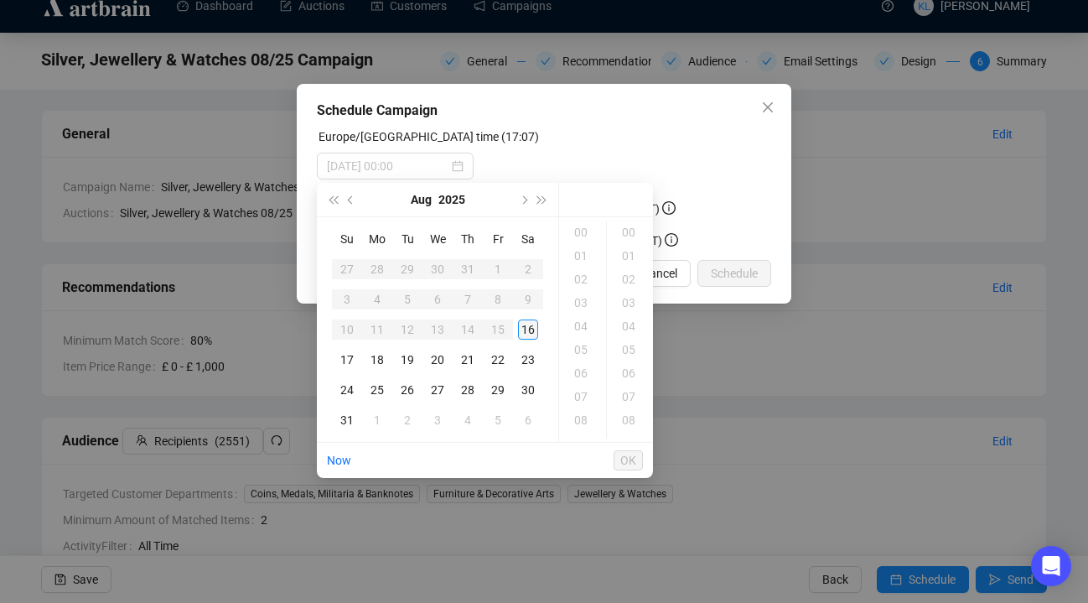
click at [528, 329] on div "16" at bounding box center [528, 329] width 20 height 20
click at [589, 273] on div "19" at bounding box center [583, 278] width 40 height 23
click at [632, 240] on div "30" at bounding box center [630, 248] width 40 height 23
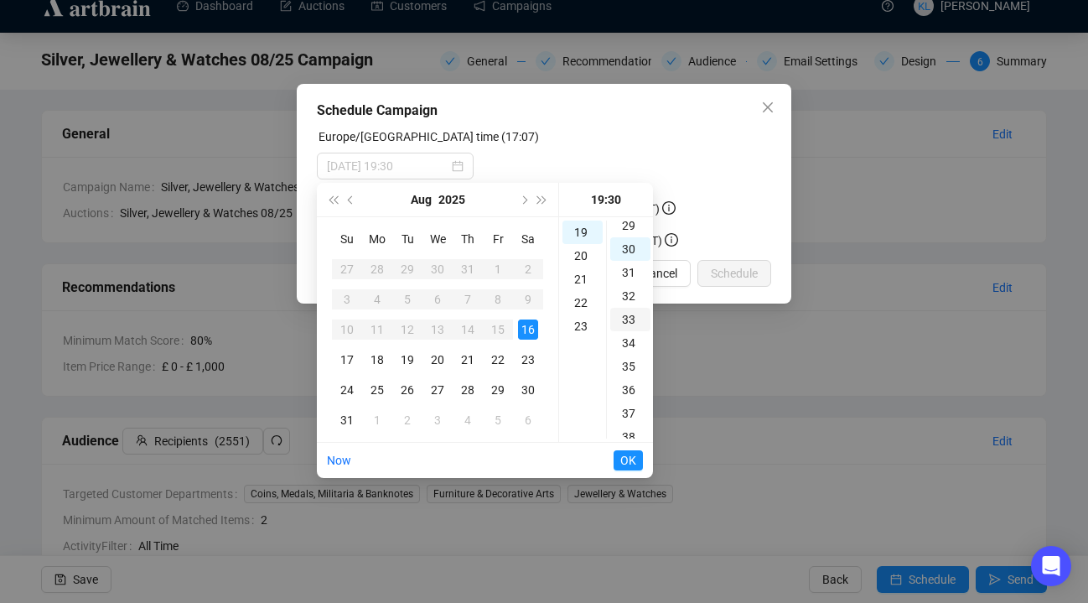
scroll to position [704, 0]
type input "[DATE] 19:30"
click at [634, 464] on span "OK" at bounding box center [628, 460] width 16 height 32
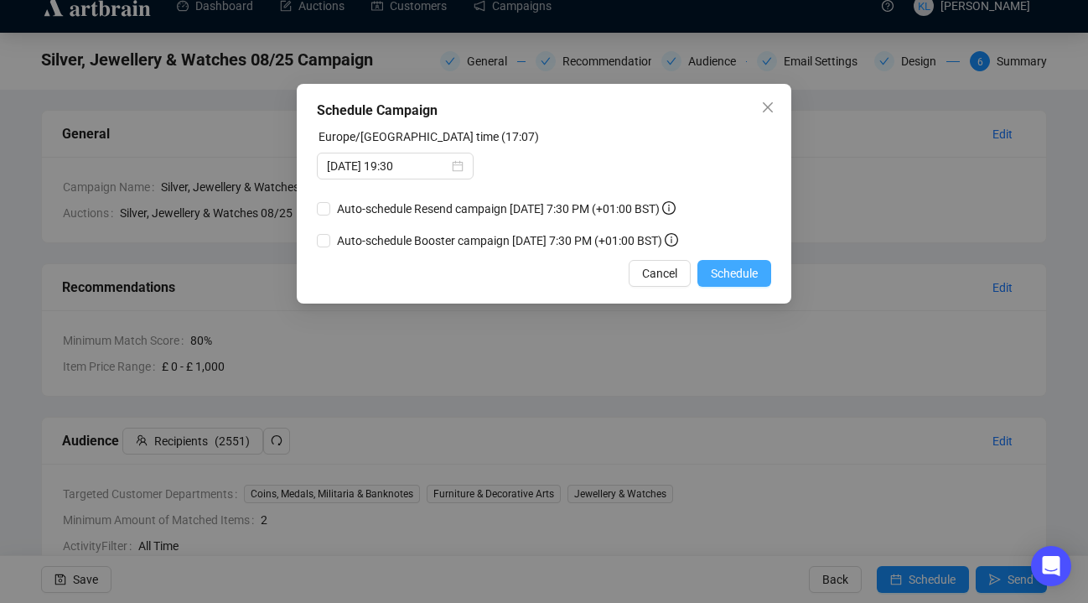
click at [721, 279] on span "Schedule" at bounding box center [734, 273] width 47 height 18
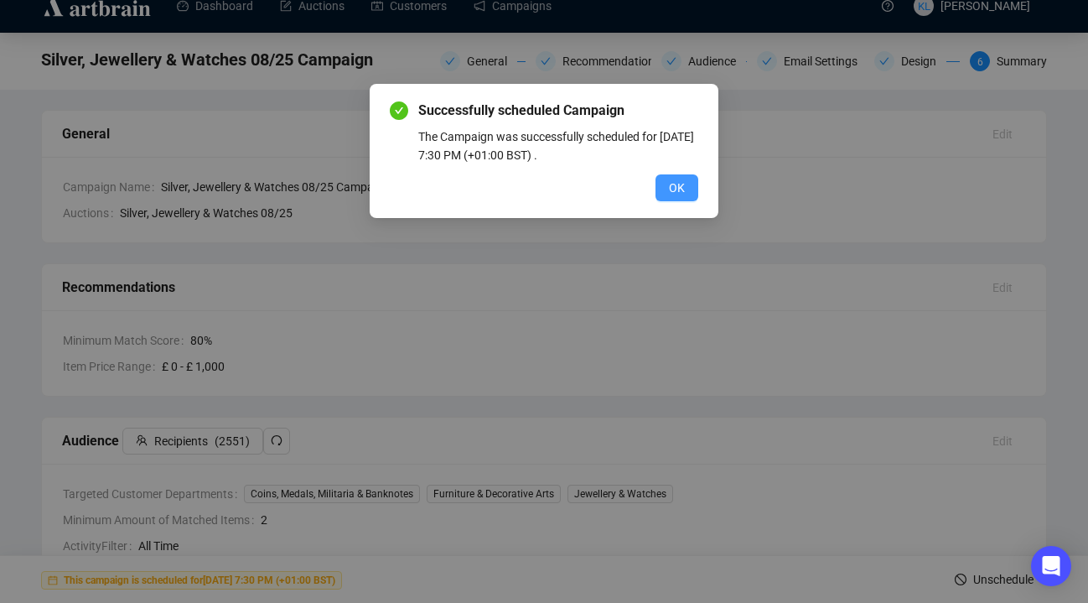
click at [674, 199] on button "OK" at bounding box center [677, 187] width 43 height 27
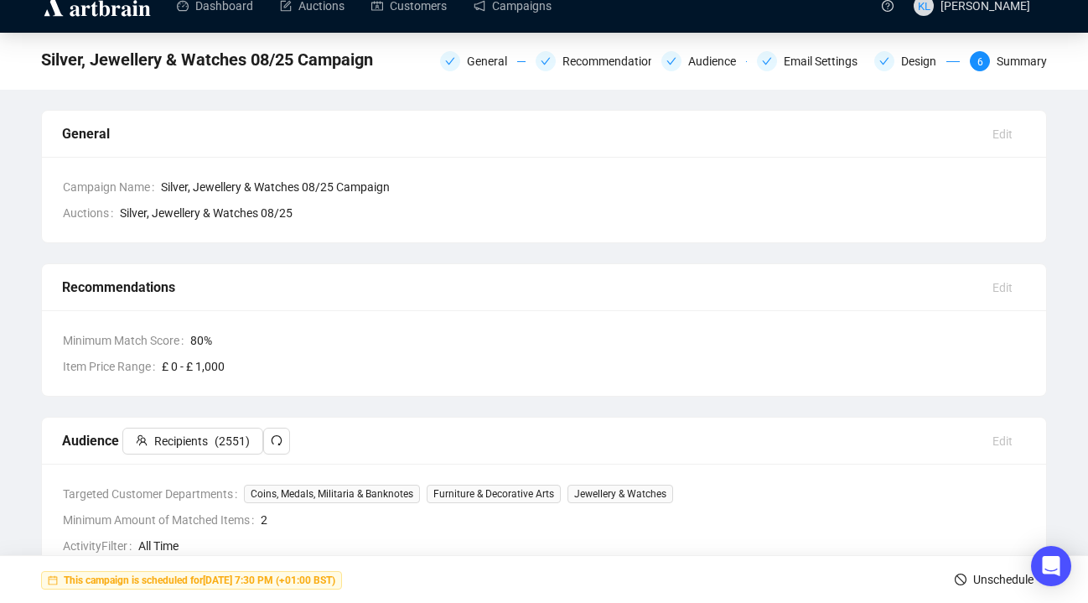
click at [548, 37] on div "Silver, Jewellery & Watches 08/25 Campaign General Recommendations Audience Ema…" at bounding box center [544, 61] width 1088 height 57
click at [534, 14] on link "Campaigns" at bounding box center [513, 6] width 78 height 44
